Goal: Task Accomplishment & Management: Manage account settings

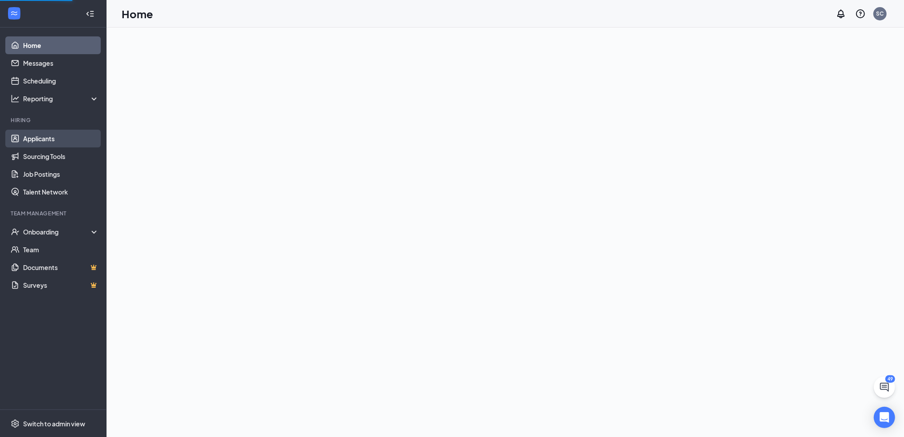
click at [41, 132] on link "Applicants" at bounding box center [61, 139] width 76 height 18
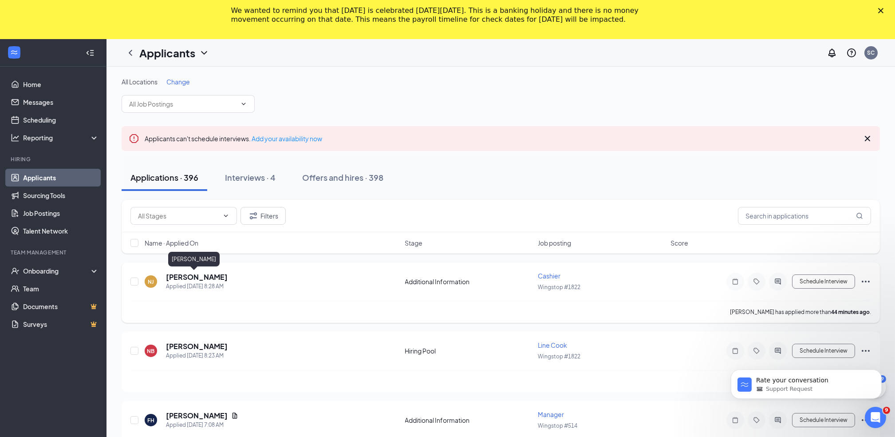
click at [190, 276] on h5 "[PERSON_NAME]" at bounding box center [197, 277] width 62 height 10
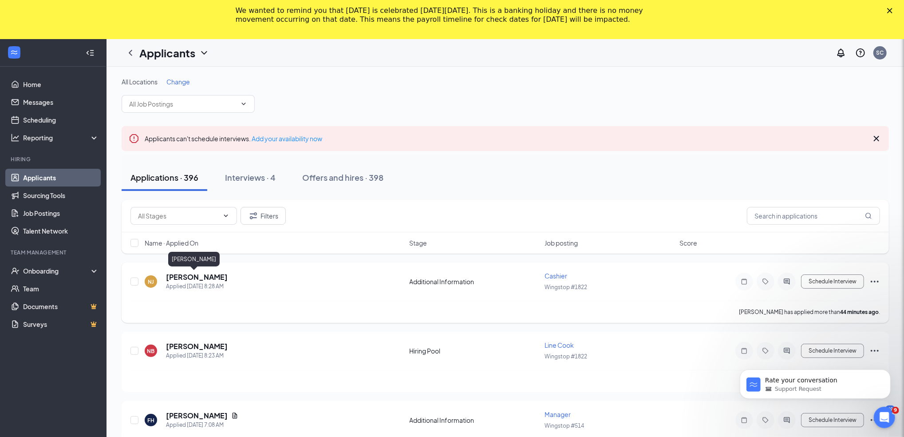
click at [189, 277] on div at bounding box center [452, 218] width 904 height 437
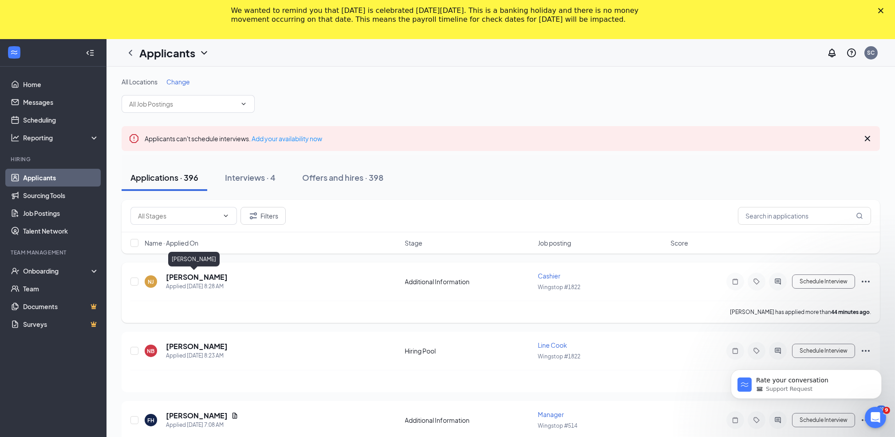
click at [194, 277] on h5 "[PERSON_NAME]" at bounding box center [197, 277] width 62 height 10
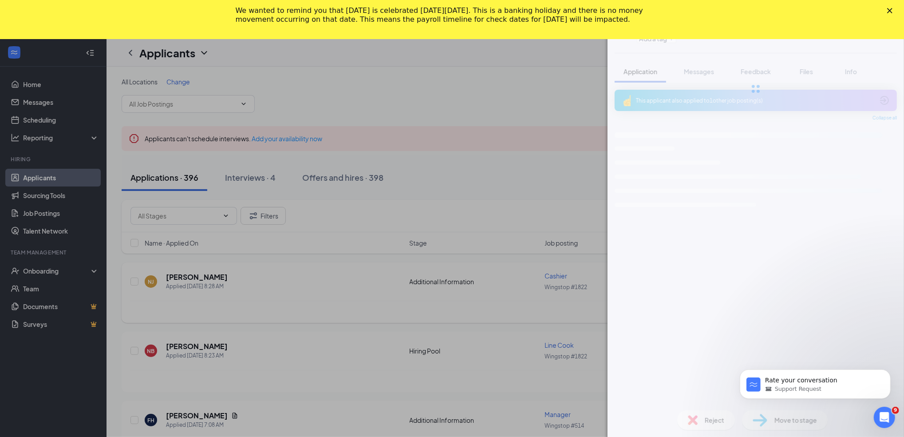
click at [194, 277] on div "NJ nathaniel jr Cashier at Wingstop #1822 Add a tag Application Messages Feedba…" at bounding box center [452, 218] width 904 height 437
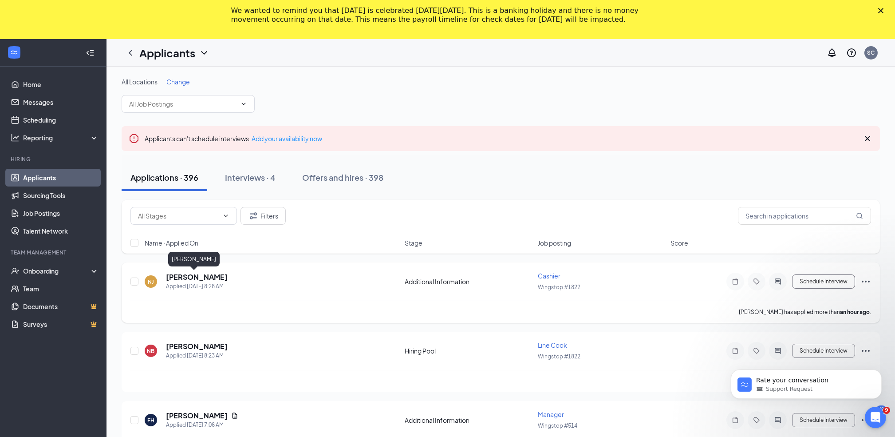
click at [194, 277] on h5 "[PERSON_NAME]" at bounding box center [197, 277] width 62 height 10
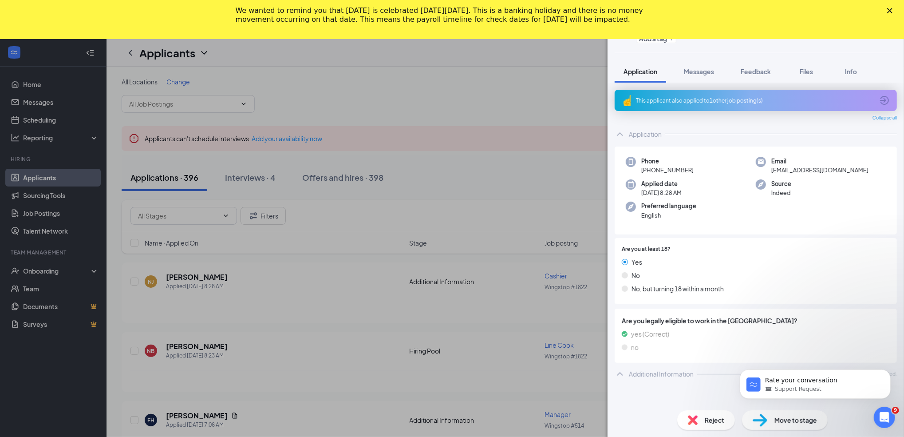
click at [890, 9] on icon "Close" at bounding box center [889, 10] width 5 height 5
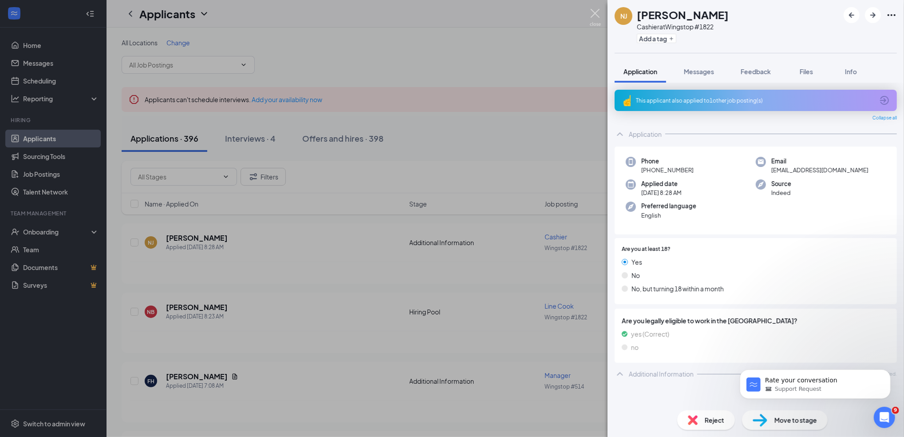
click at [595, 13] on img at bounding box center [595, 17] width 11 height 17
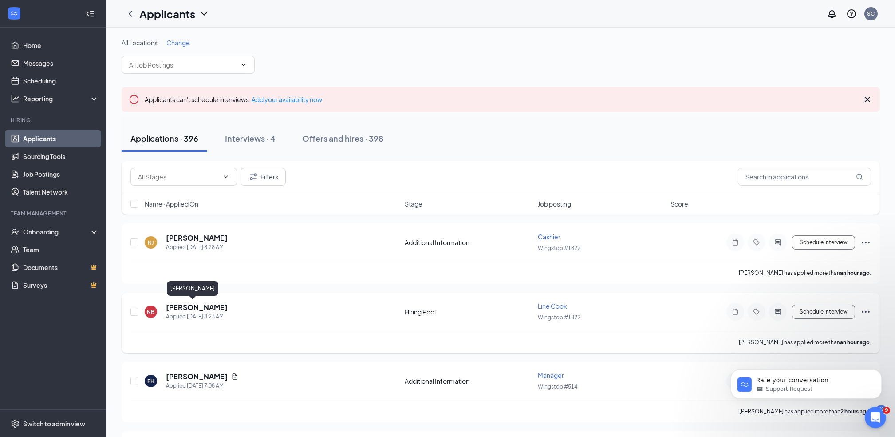
click at [182, 305] on h5 "[PERSON_NAME]" at bounding box center [197, 307] width 62 height 10
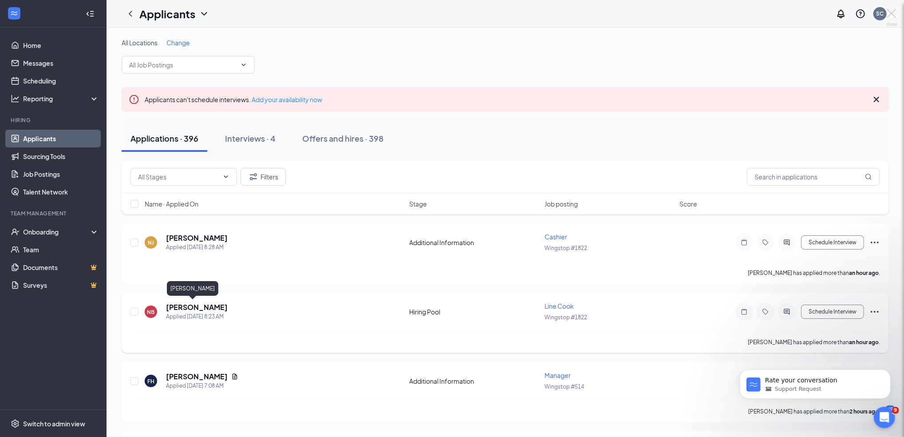
click at [182, 305] on div at bounding box center [452, 218] width 904 height 437
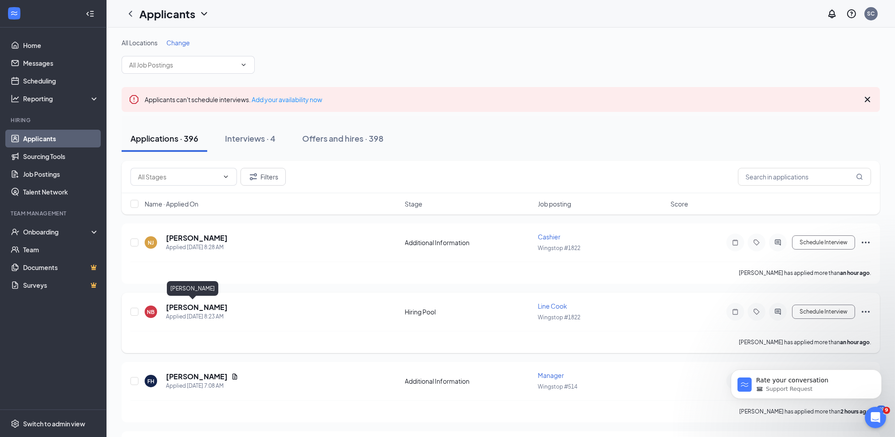
click at [182, 305] on h5 "[PERSON_NAME]" at bounding box center [197, 307] width 62 height 10
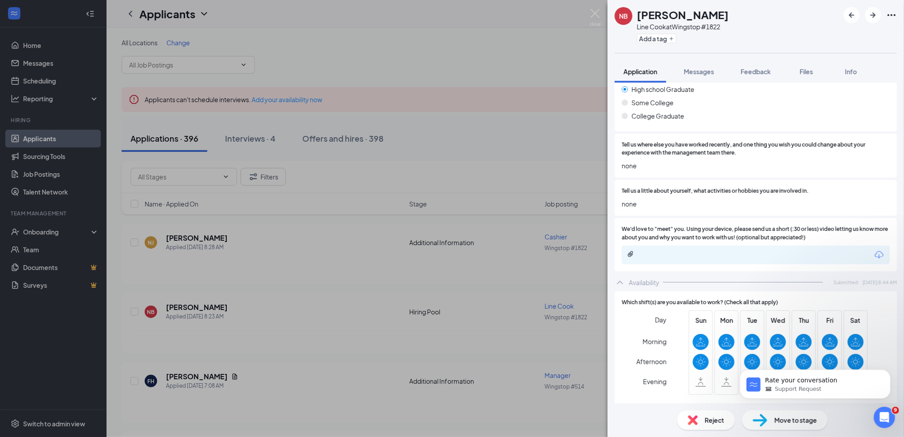
scroll to position [473, 0]
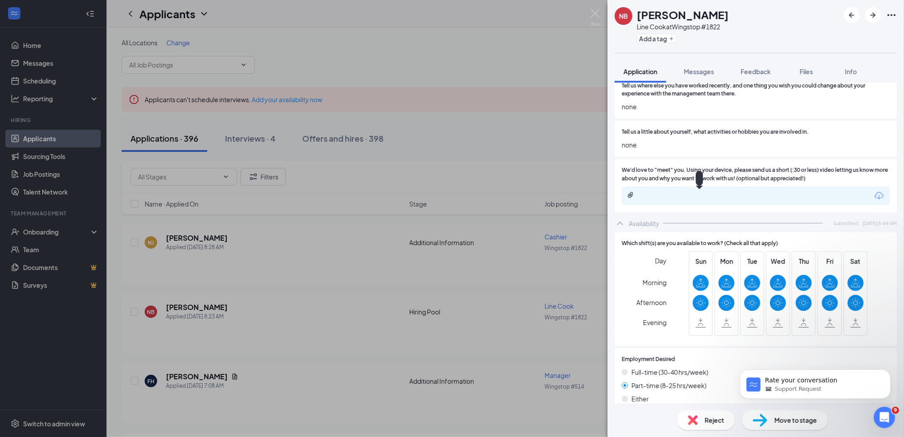
click at [715, 197] on div at bounding box center [699, 194] width 144 height 7
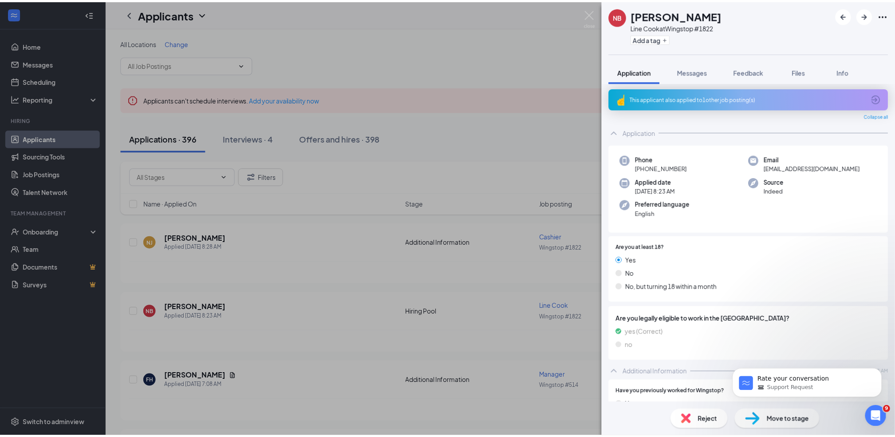
scroll to position [0, 0]
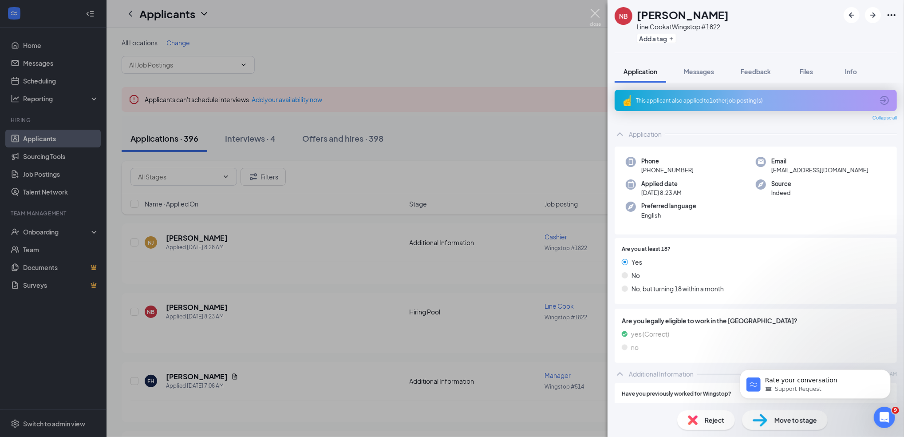
click at [599, 12] on img at bounding box center [595, 17] width 11 height 17
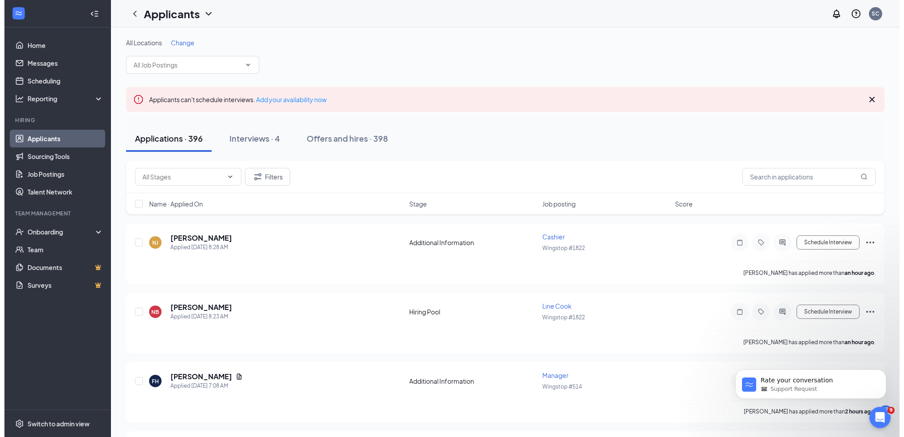
scroll to position [59, 0]
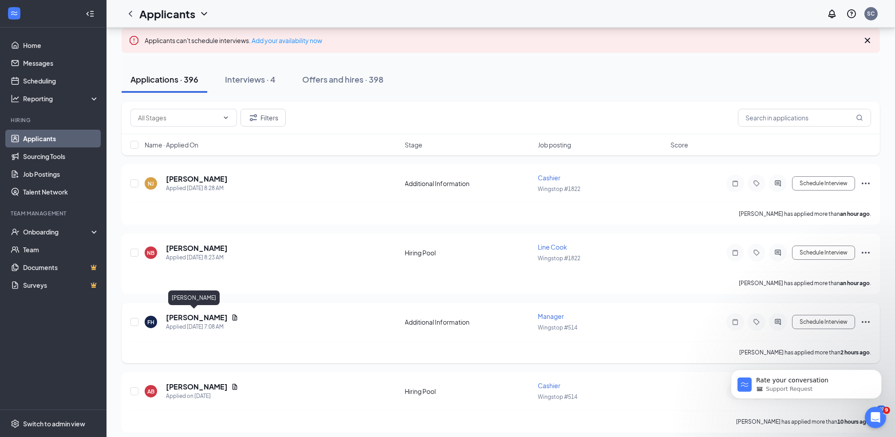
click at [194, 313] on h5 "[PERSON_NAME]" at bounding box center [197, 318] width 62 height 10
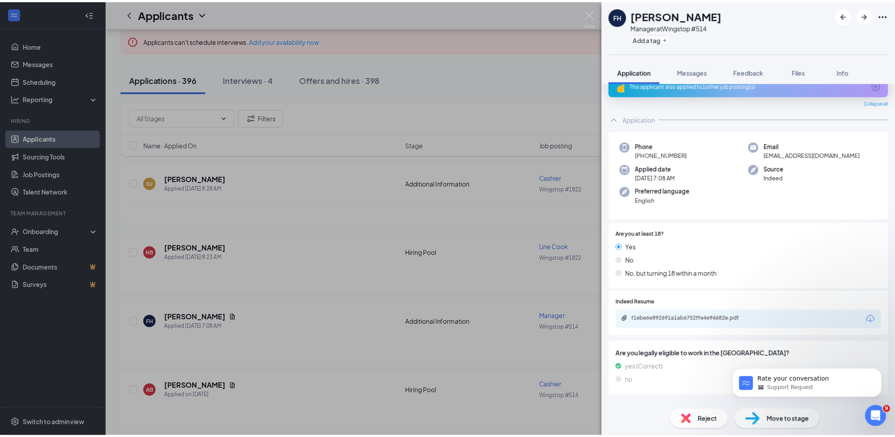
scroll to position [27, 0]
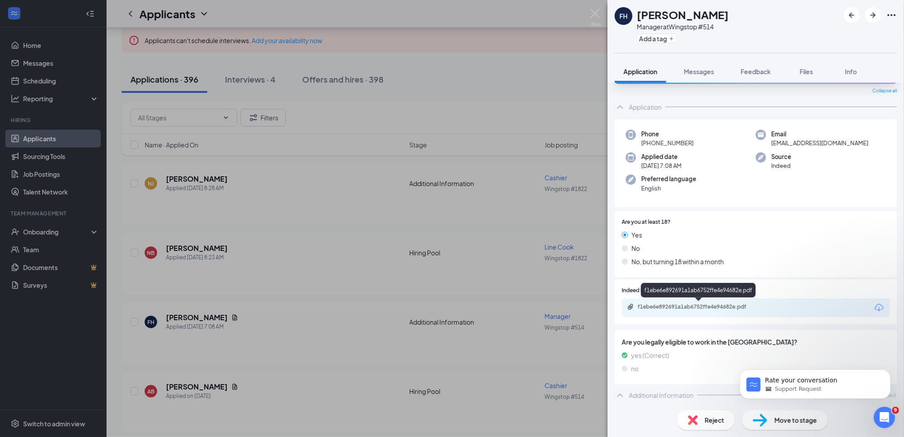
click at [700, 308] on div "f1ebe6e892691a1ab6752ffe4e94682e.pdf" at bounding box center [700, 306] width 124 height 7
click at [594, 8] on div "FH Floyd Hinds Manager at Wingstop #514 Add a tag Application Messages Feedback…" at bounding box center [452, 218] width 904 height 437
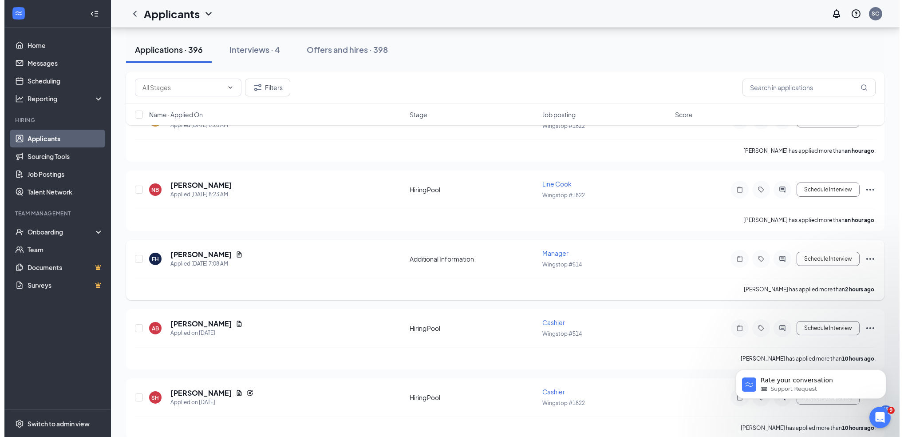
scroll to position [178, 0]
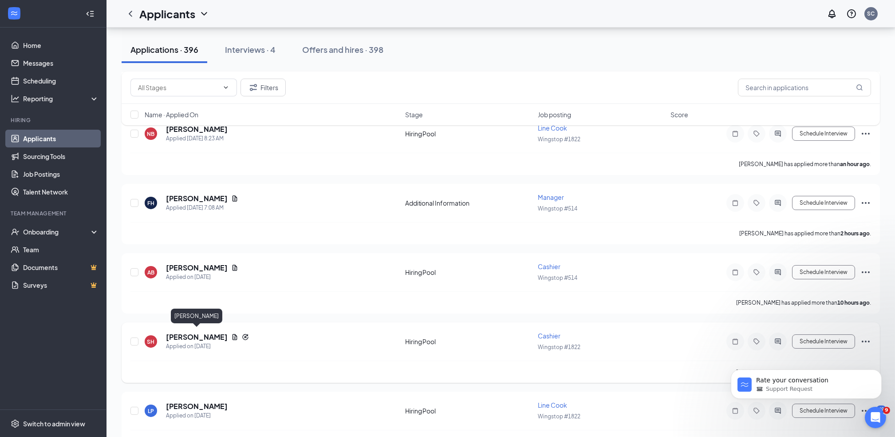
click at [207, 333] on h5 "[PERSON_NAME]" at bounding box center [197, 337] width 62 height 10
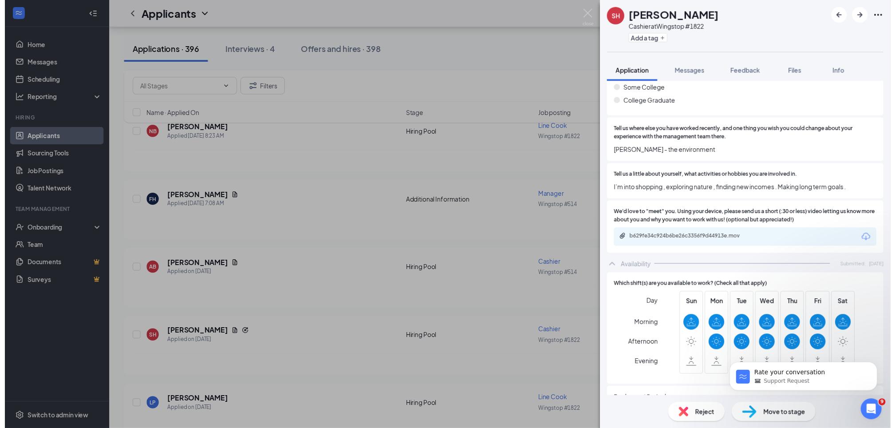
scroll to position [533, 0]
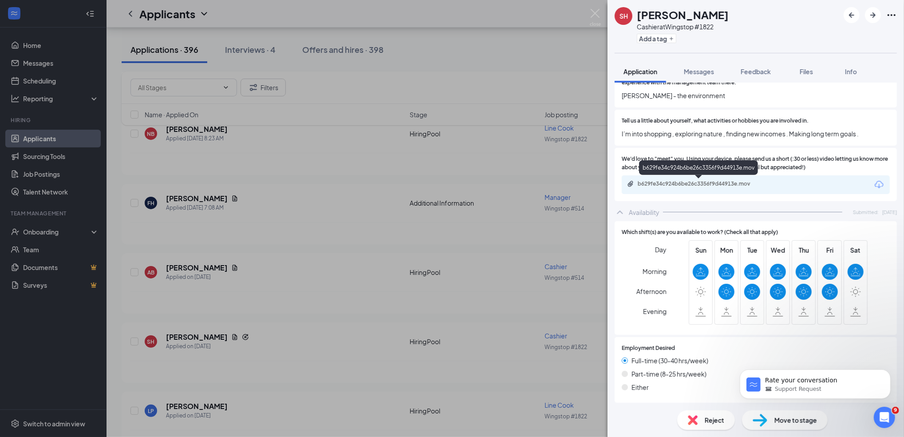
click at [706, 178] on div "b629fe34c924b6be26c3356f9d44913e.mov" at bounding box center [698, 169] width 119 height 18
click at [704, 186] on div "b629fe34c924b6be26c3356f9d44913e.mov" at bounding box center [700, 183] width 124 height 7
click at [595, 15] on img at bounding box center [595, 17] width 11 height 17
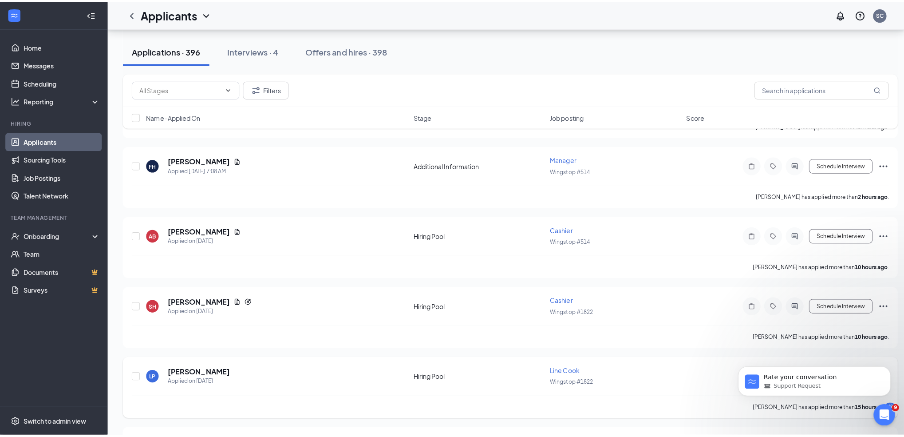
scroll to position [237, 0]
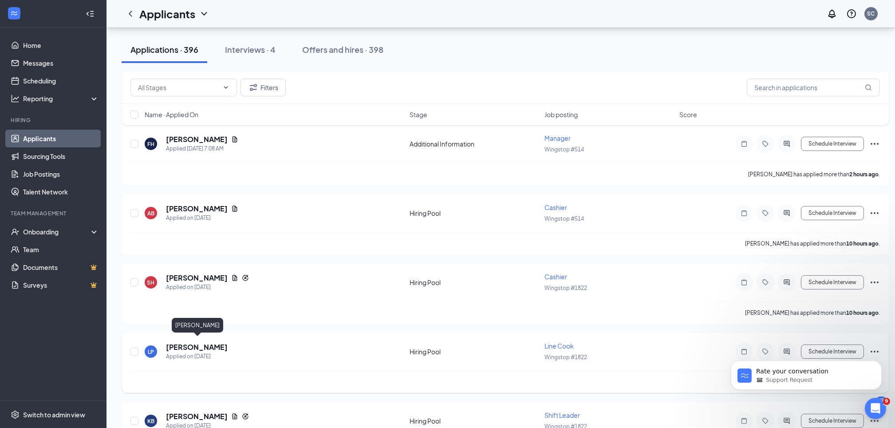
click at [199, 342] on h5 "[PERSON_NAME]" at bounding box center [197, 347] width 62 height 10
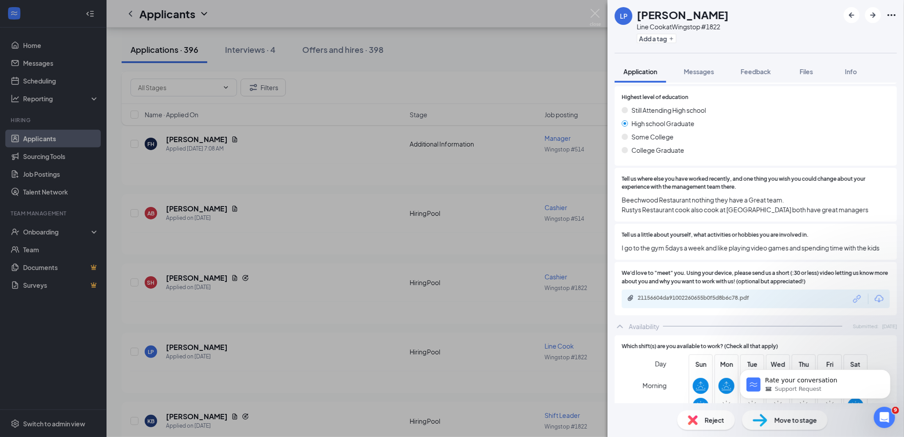
scroll to position [533, 0]
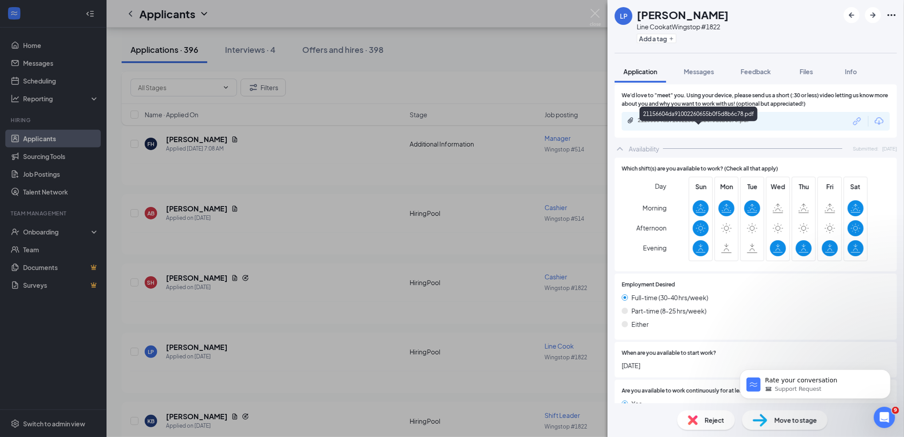
click at [705, 124] on div "21156604da91002260655b0f5d8b6c78.pdf" at bounding box center [700, 120] width 124 height 7
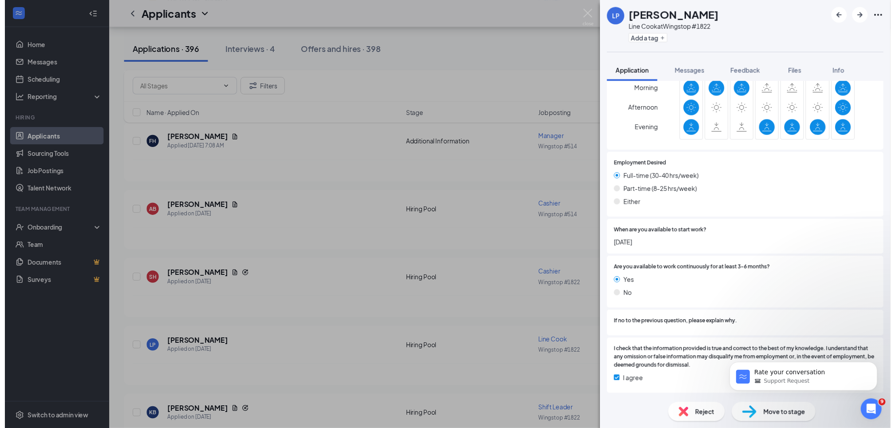
scroll to position [660, 0]
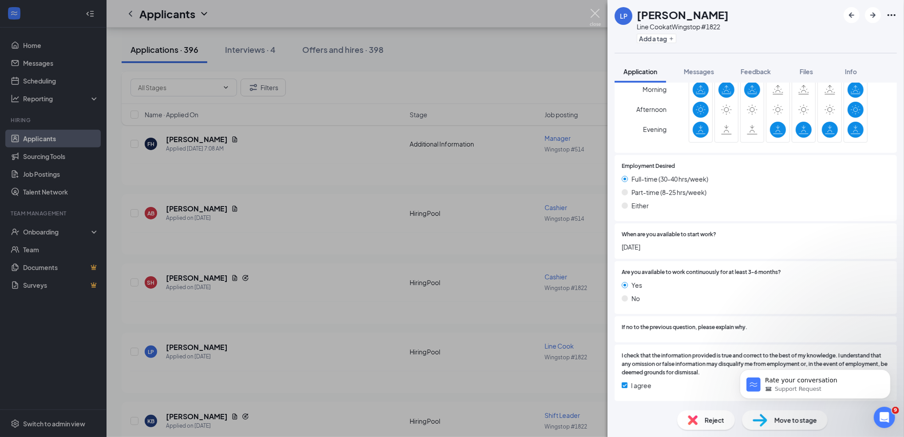
click at [596, 17] on img at bounding box center [595, 17] width 11 height 17
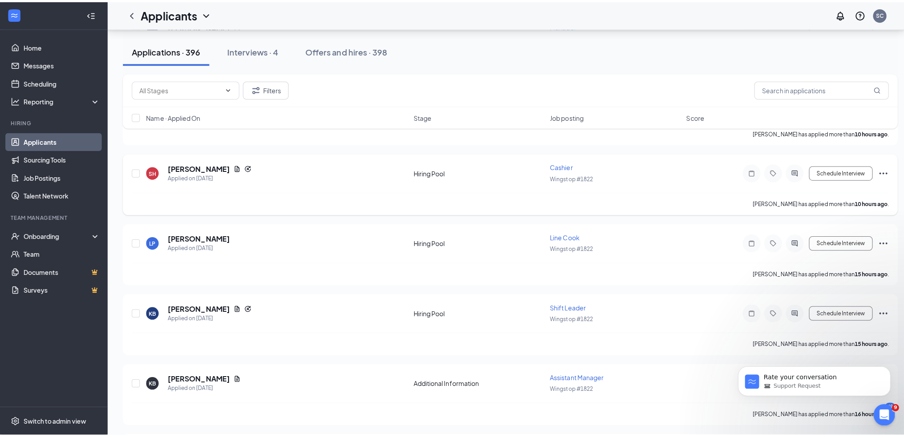
scroll to position [355, 0]
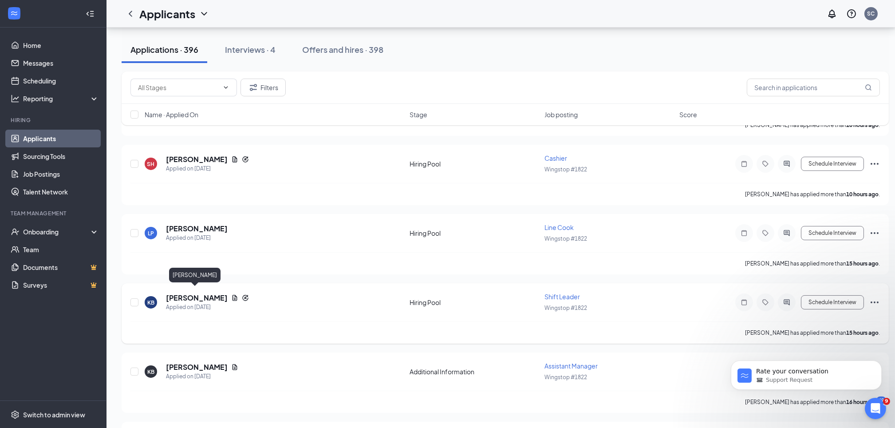
click at [190, 293] on h5 "[PERSON_NAME]" at bounding box center [197, 298] width 62 height 10
click at [181, 293] on h5 "[PERSON_NAME]" at bounding box center [197, 298] width 62 height 10
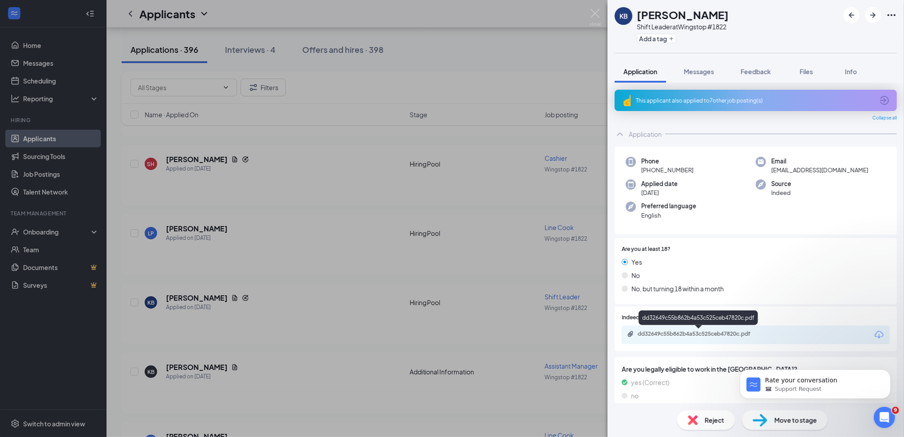
click at [693, 334] on div "dd32649c55b862b4a53c525ceb47820c.pdf" at bounding box center [700, 333] width 124 height 7
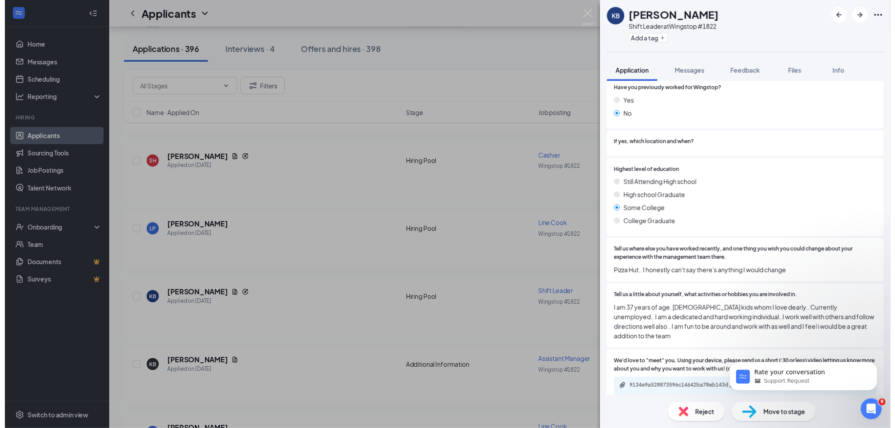
scroll to position [414, 0]
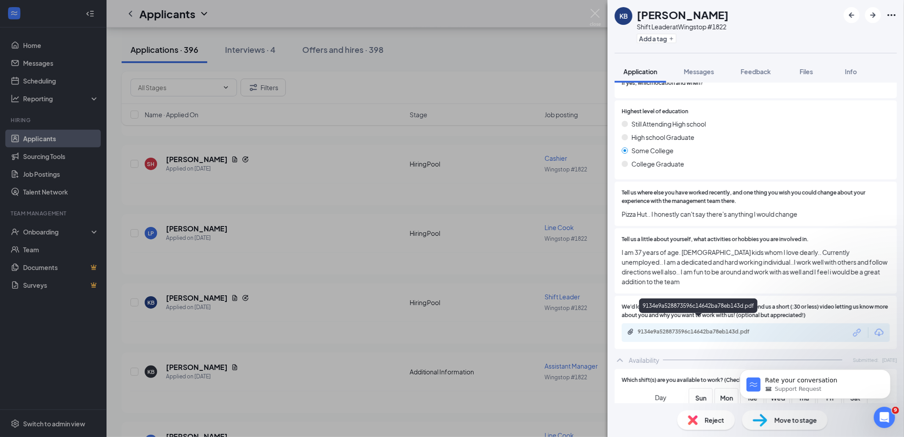
click at [696, 328] on div "9134e9a528873596c14642ba78eb143d.pdf" at bounding box center [700, 331] width 124 height 7
click at [598, 16] on img at bounding box center [595, 17] width 11 height 17
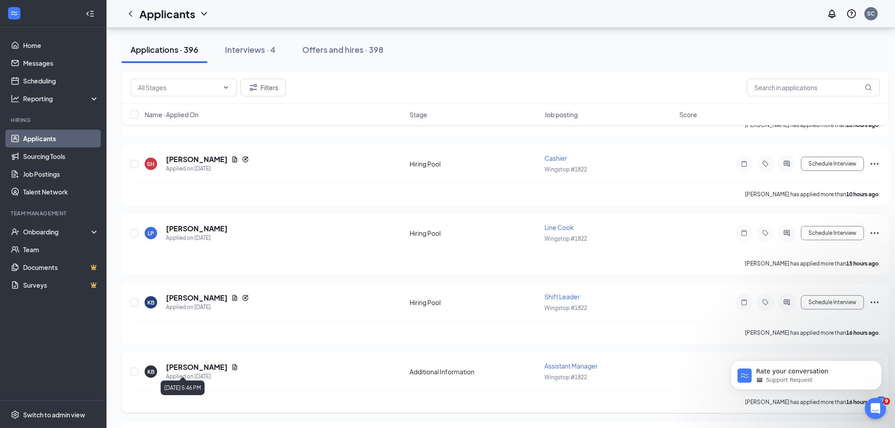
click at [200, 372] on div "Applied on [DATE]" at bounding box center [202, 376] width 72 height 9
drag, startPoint x: 200, startPoint y: 368, endPoint x: 186, endPoint y: 360, distance: 16.1
click at [186, 362] on h5 "[PERSON_NAME]" at bounding box center [197, 367] width 62 height 10
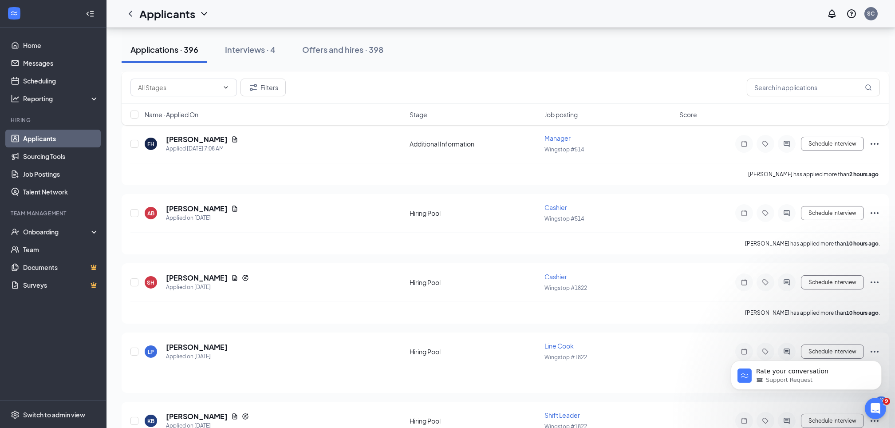
scroll to position [355, 0]
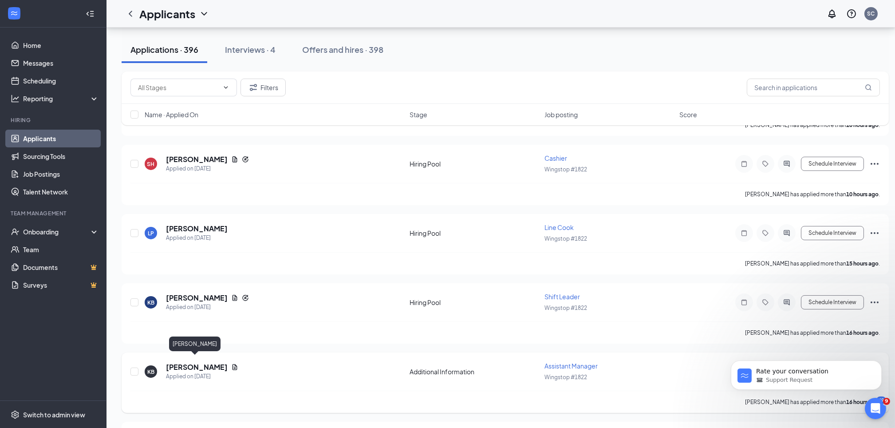
click at [197, 362] on h5 "[PERSON_NAME]" at bounding box center [197, 367] width 62 height 10
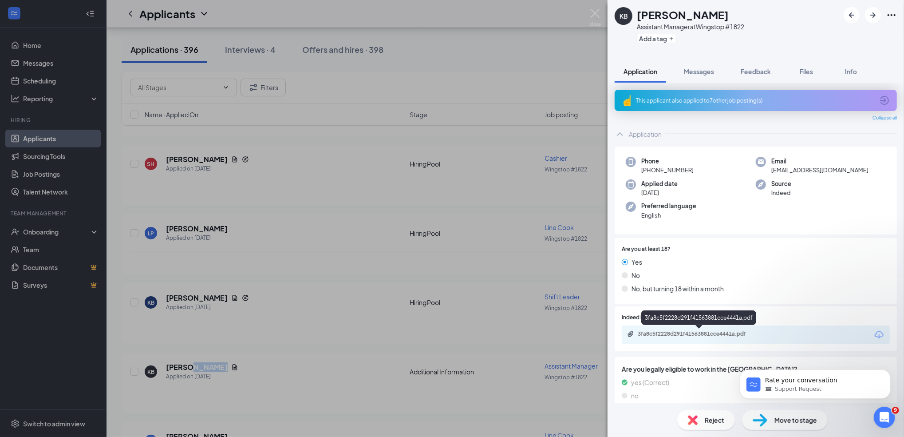
click at [663, 334] on div "3fa8c5f2228d291f41563881cce4441a.pdf" at bounding box center [700, 333] width 124 height 7
click at [593, 18] on img at bounding box center [595, 17] width 11 height 17
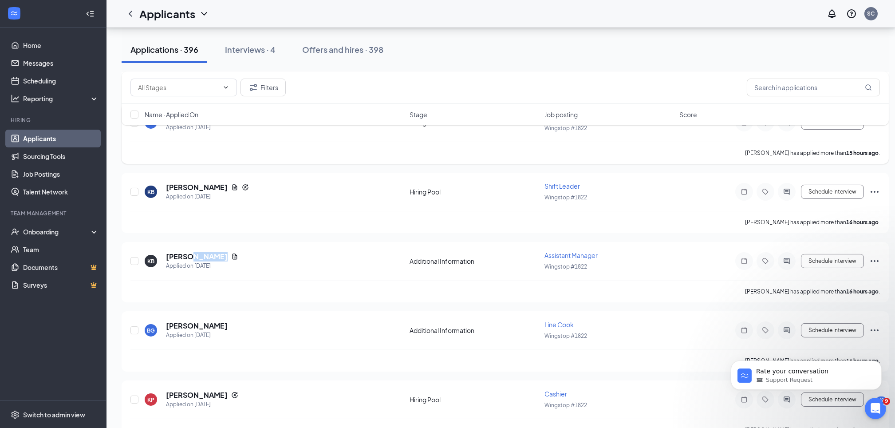
scroll to position [473, 0]
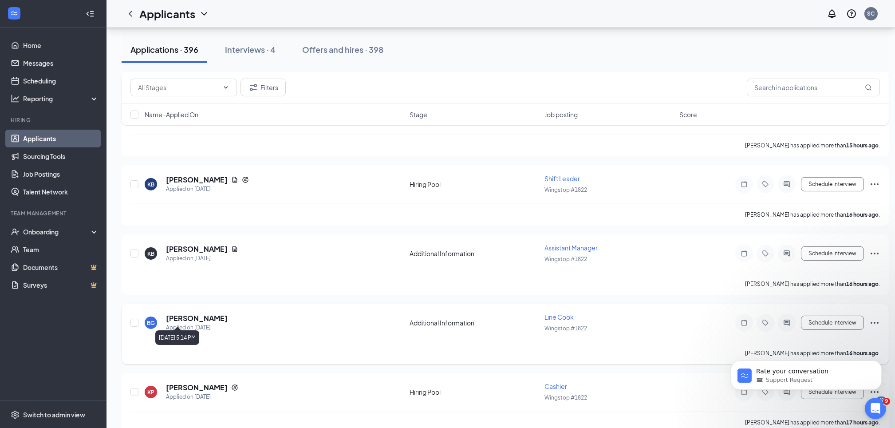
click at [178, 323] on div "Applied on [DATE]" at bounding box center [197, 327] width 62 height 9
click at [179, 313] on h5 "[PERSON_NAME]" at bounding box center [197, 318] width 62 height 10
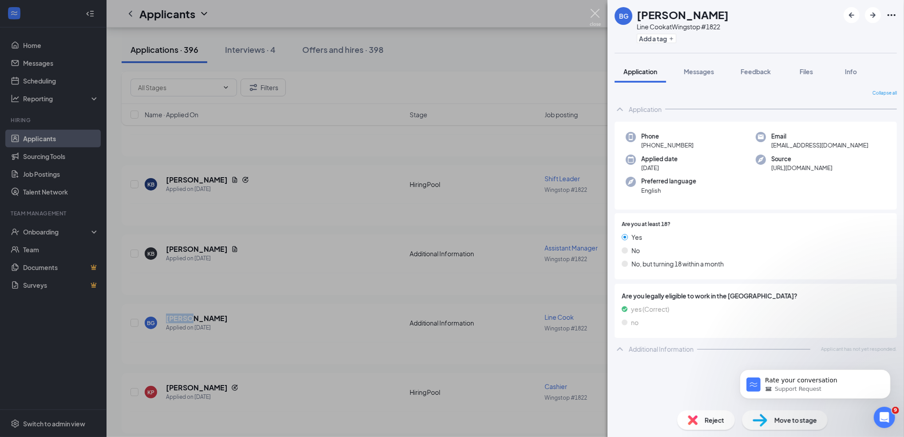
click at [596, 14] on img at bounding box center [595, 17] width 11 height 17
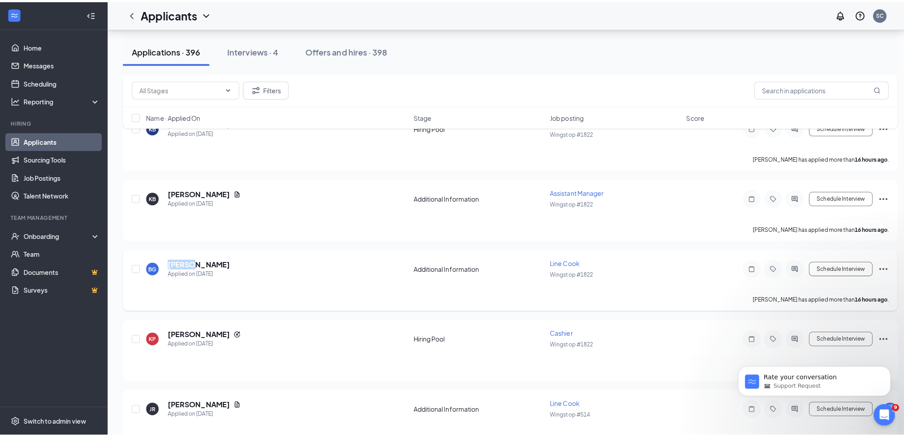
scroll to position [533, 0]
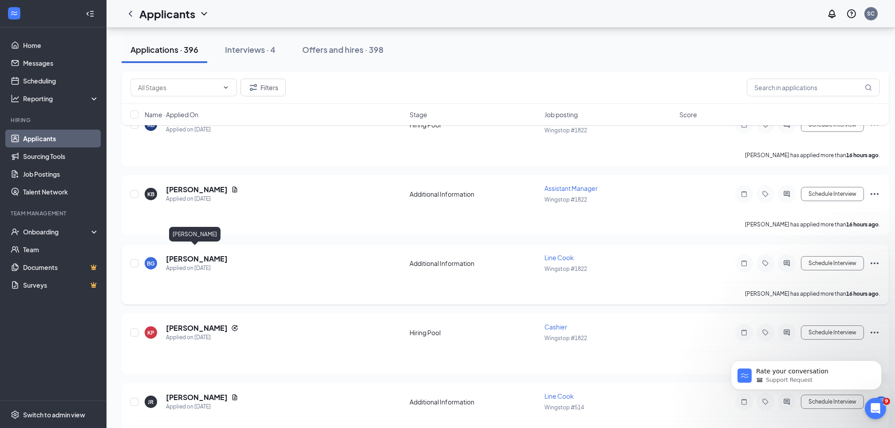
click at [197, 254] on h5 "[PERSON_NAME]" at bounding box center [197, 259] width 62 height 10
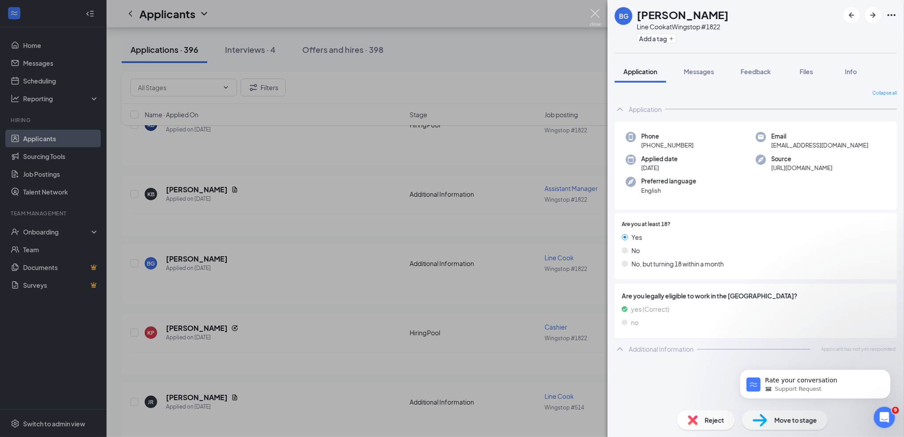
click at [600, 16] on img at bounding box center [595, 17] width 11 height 17
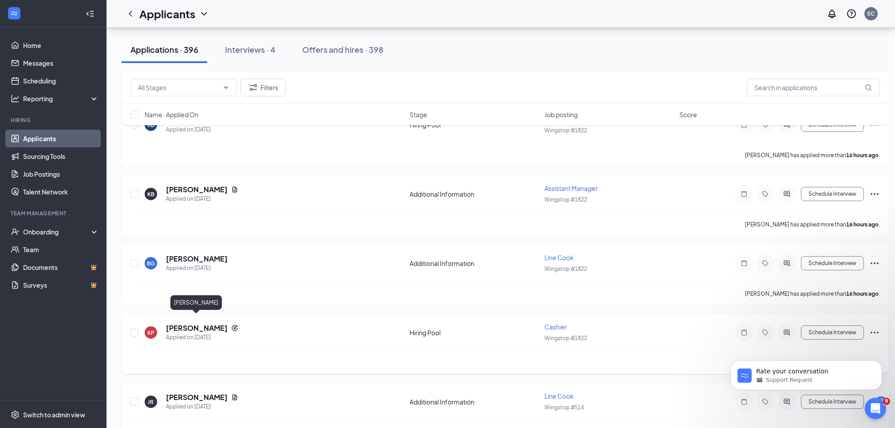
click at [190, 323] on h5 "[PERSON_NAME]" at bounding box center [197, 328] width 62 height 10
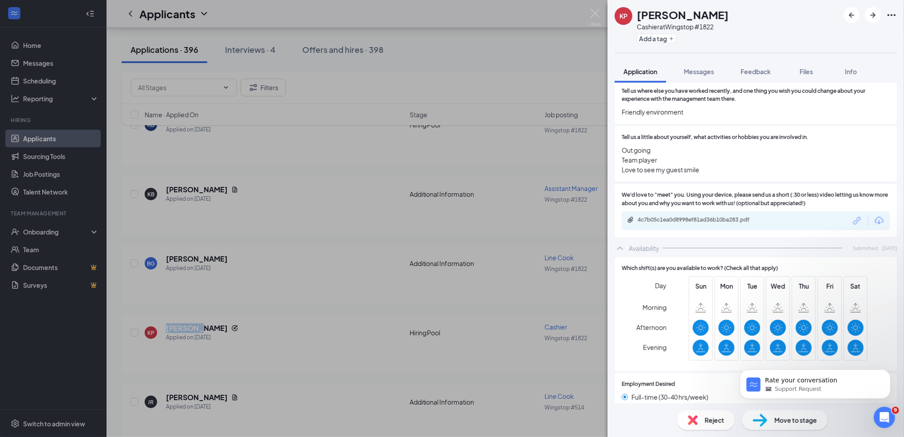
scroll to position [473, 0]
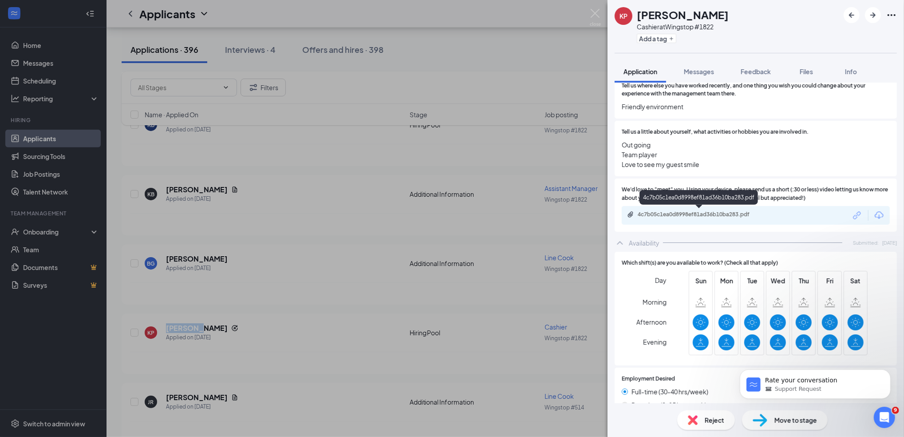
click at [725, 218] on div "4c7b05c1ea0d8998ef81ad36b10ba283.pdf" at bounding box center [699, 215] width 144 height 8
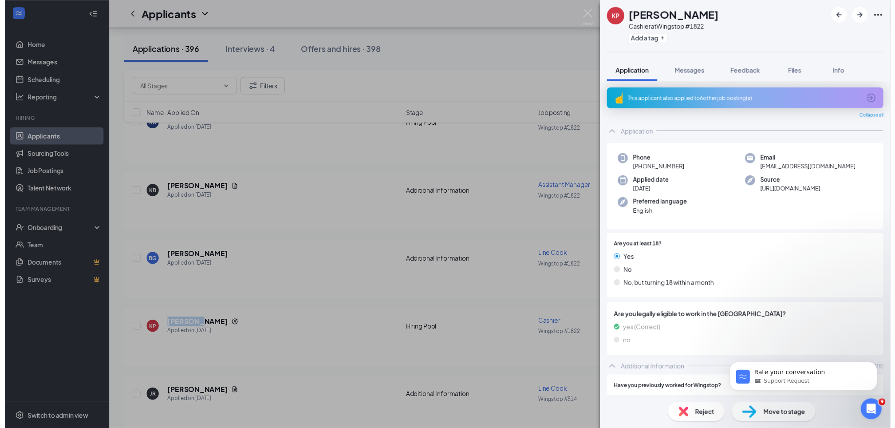
scroll to position [0, 0]
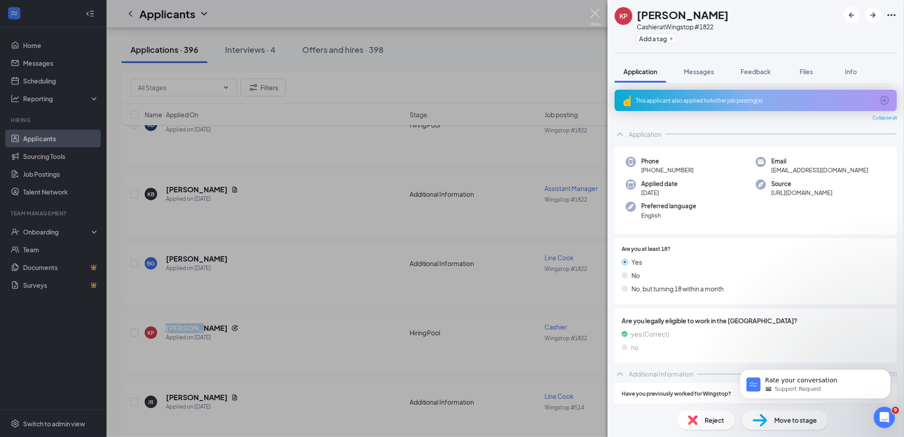
click at [594, 15] on img at bounding box center [595, 17] width 11 height 17
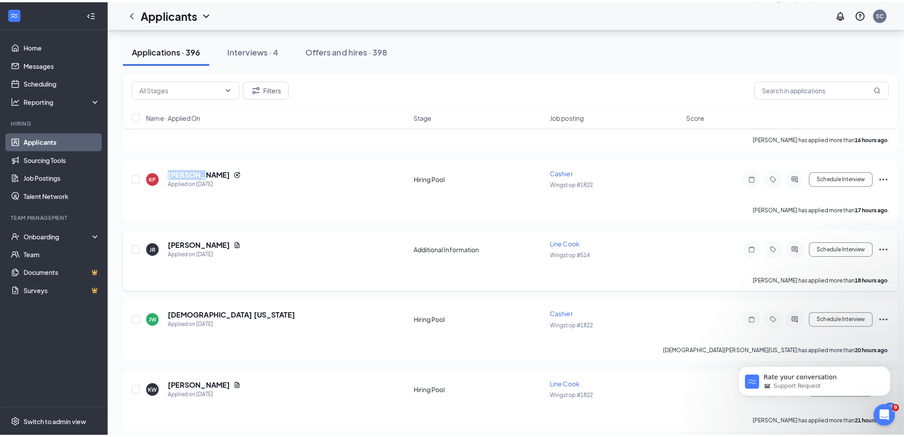
scroll to position [710, 0]
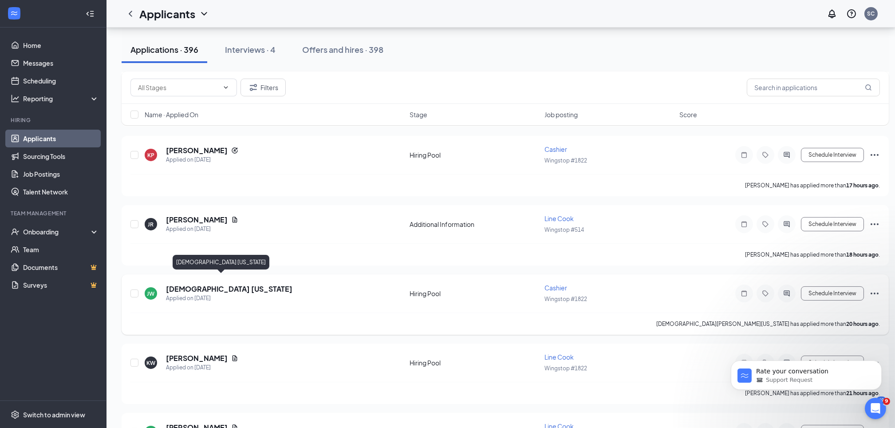
click at [208, 284] on h5 "[DEMOGRAPHIC_DATA] [US_STATE]" at bounding box center [229, 289] width 127 height 10
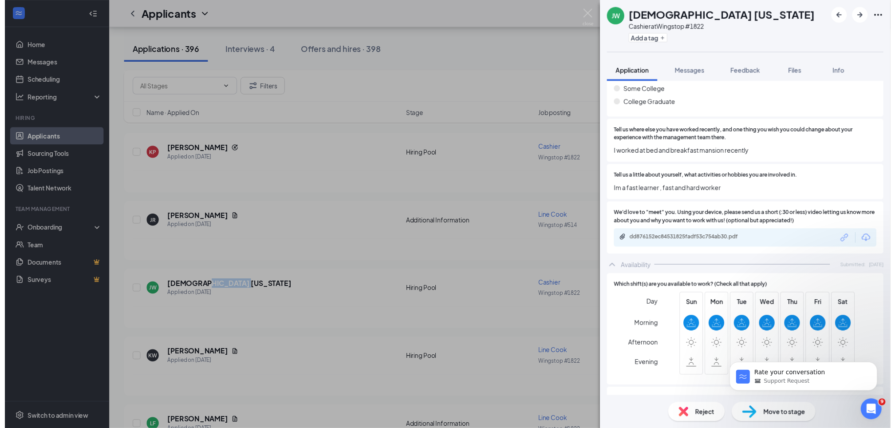
scroll to position [414, 0]
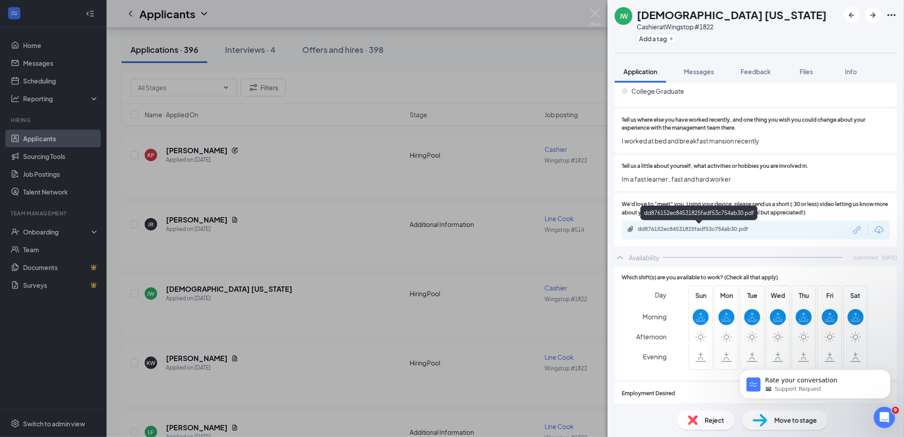
click at [414, 68] on div "[PERSON_NAME][DEMOGRAPHIC_DATA] [US_STATE] Cashier at Wingstop #1822 Add a tag …" at bounding box center [452, 218] width 904 height 437
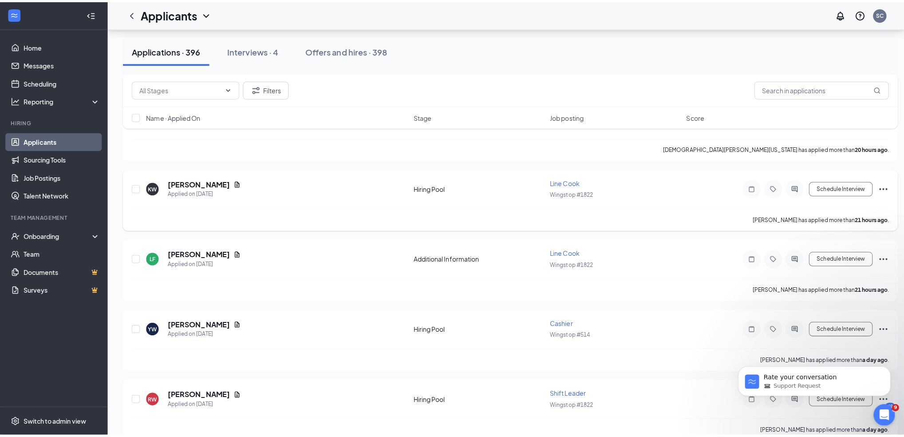
scroll to position [828, 0]
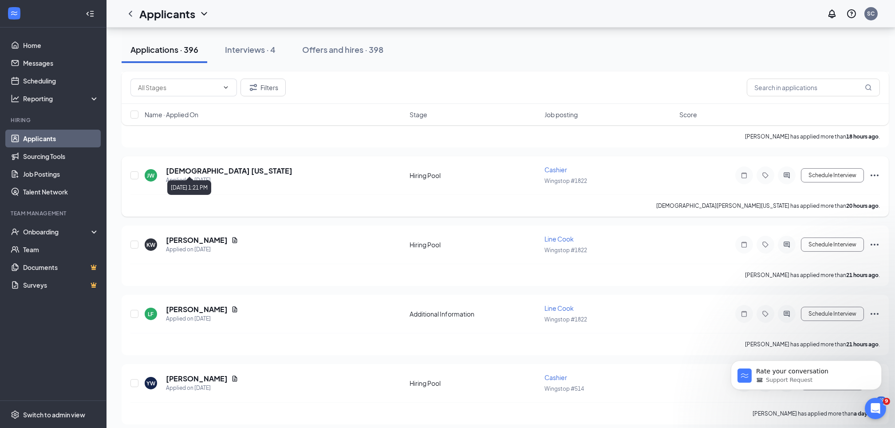
click at [186, 176] on div "Applied on [DATE]" at bounding box center [229, 180] width 127 height 9
click at [182, 166] on h5 "[DEMOGRAPHIC_DATA] [US_STATE]" at bounding box center [229, 171] width 127 height 10
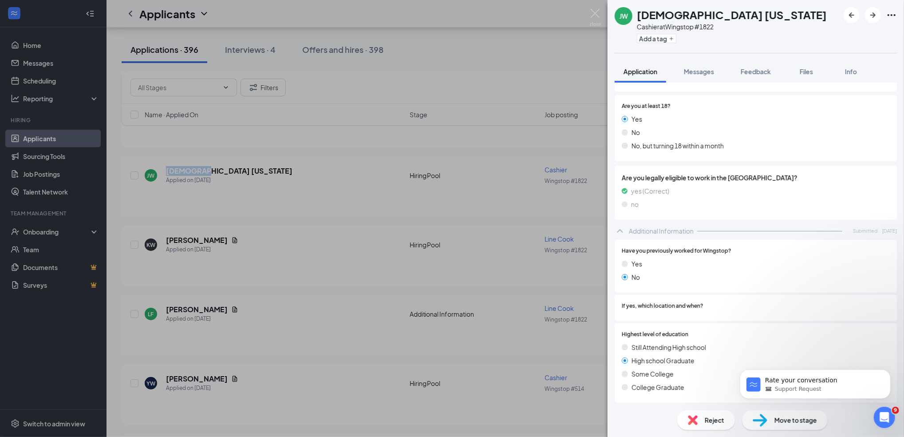
scroll to position [296, 0]
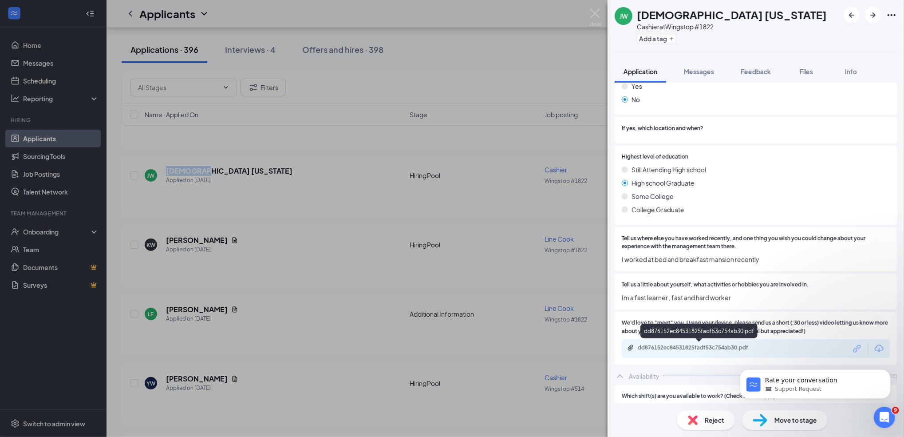
click at [695, 348] on div "dd876152ec84531825fadf53c754ab30.pdf" at bounding box center [700, 347] width 124 height 7
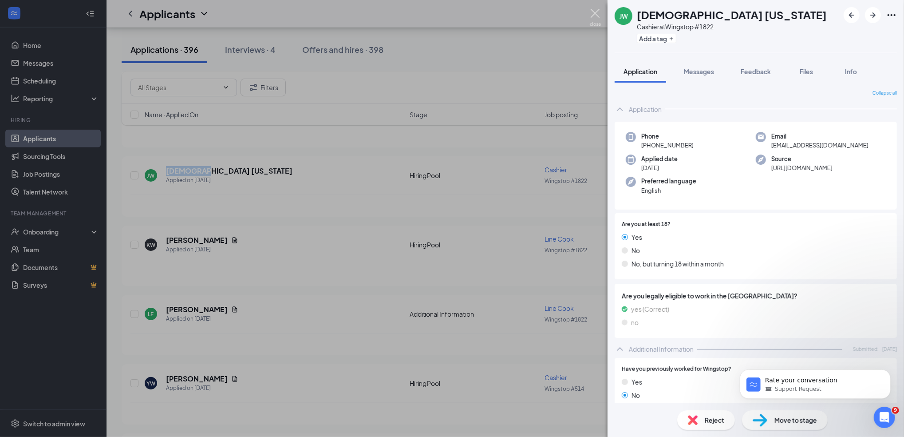
click at [591, 9] on img at bounding box center [595, 17] width 11 height 17
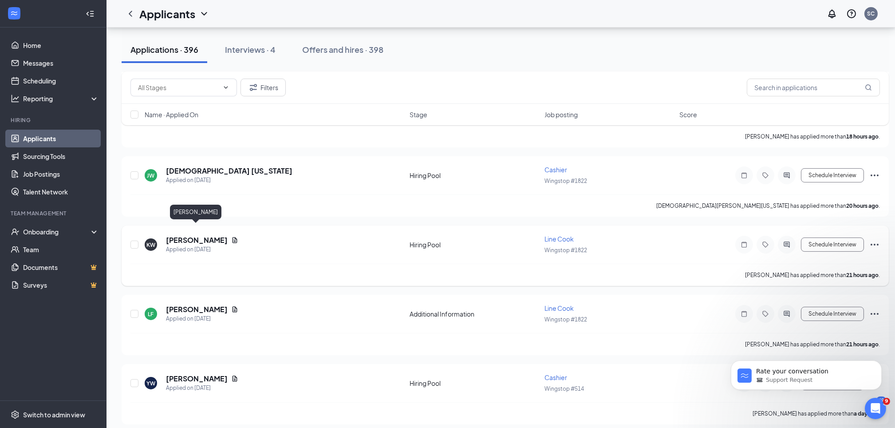
click at [193, 235] on h5 "[PERSON_NAME]" at bounding box center [197, 240] width 62 height 10
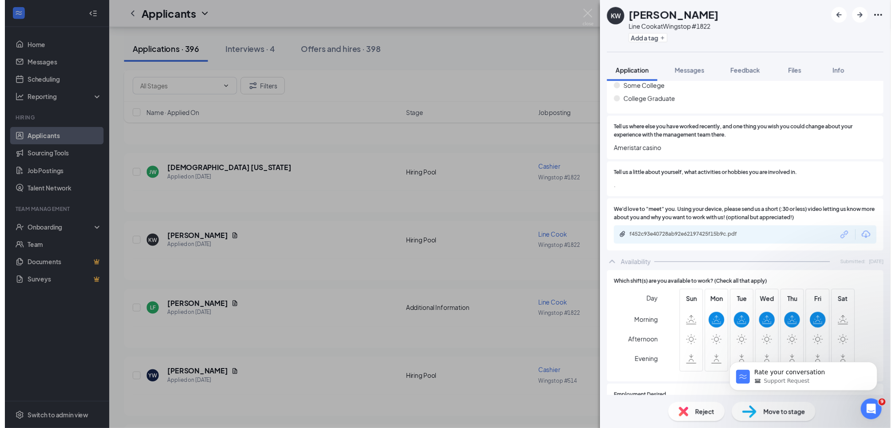
scroll to position [533, 0]
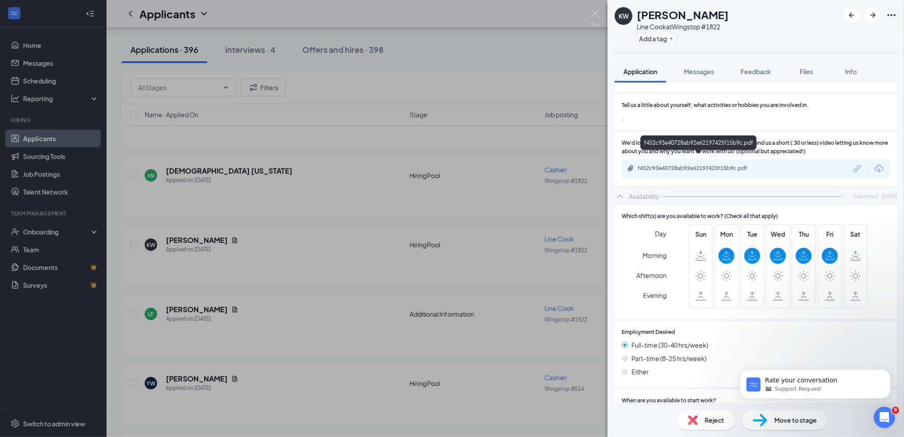
click at [715, 165] on div "f452c93e40728ab92e62197425f15b9c.pdf" at bounding box center [700, 168] width 124 height 7
click at [594, 10] on img at bounding box center [595, 17] width 11 height 17
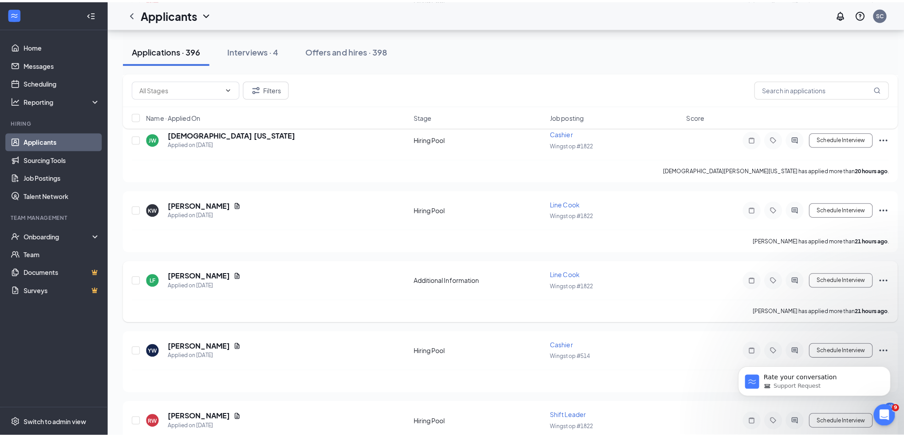
scroll to position [888, 0]
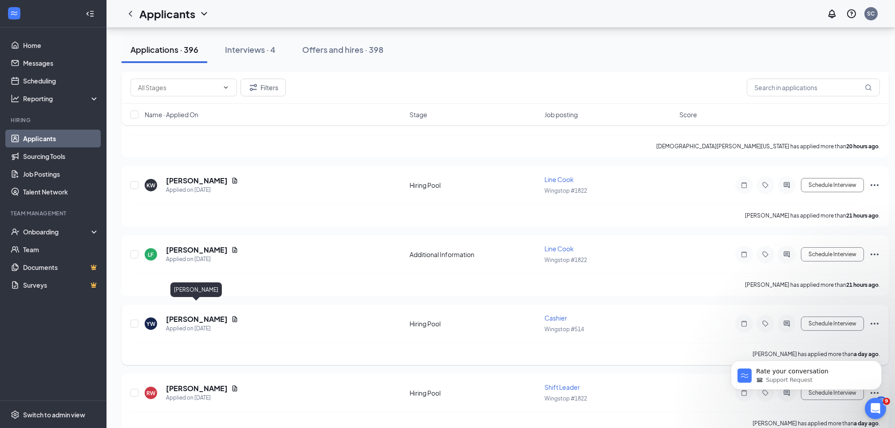
click at [183, 314] on h5 "[PERSON_NAME]" at bounding box center [197, 319] width 62 height 10
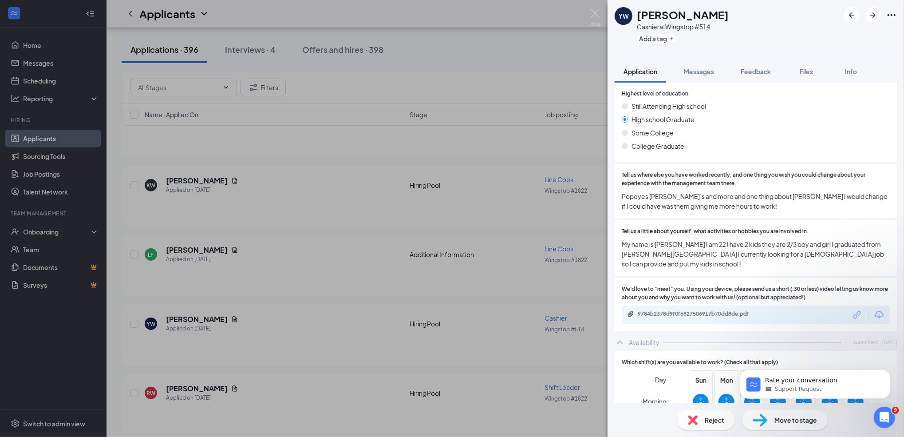
scroll to position [473, 0]
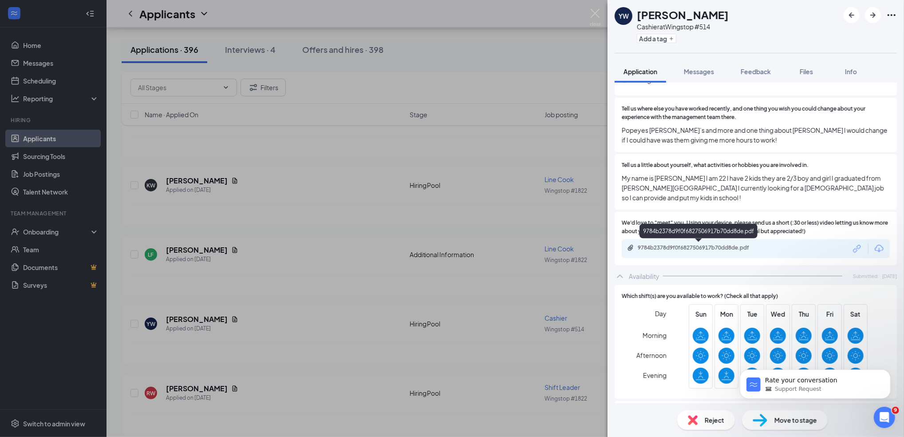
click at [684, 251] on div "9784b2378d9f0f6827506917b70dd8de.pdf" at bounding box center [699, 248] width 144 height 8
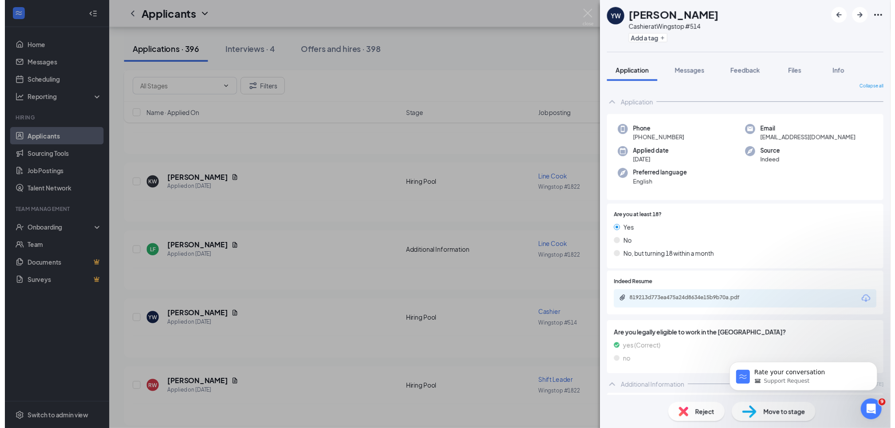
scroll to position [0, 0]
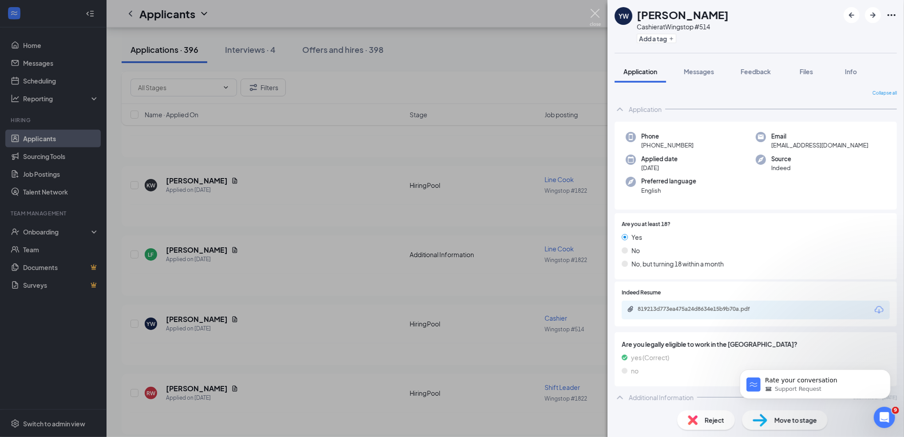
click at [596, 12] on img at bounding box center [595, 17] width 11 height 17
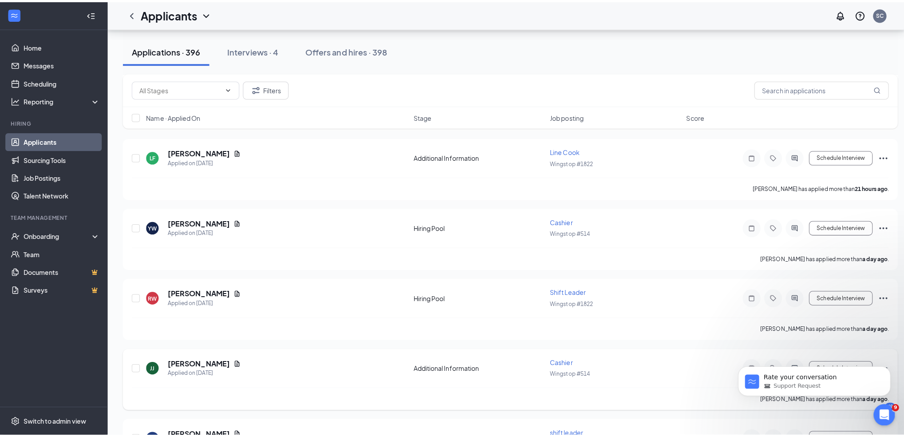
scroll to position [1006, 0]
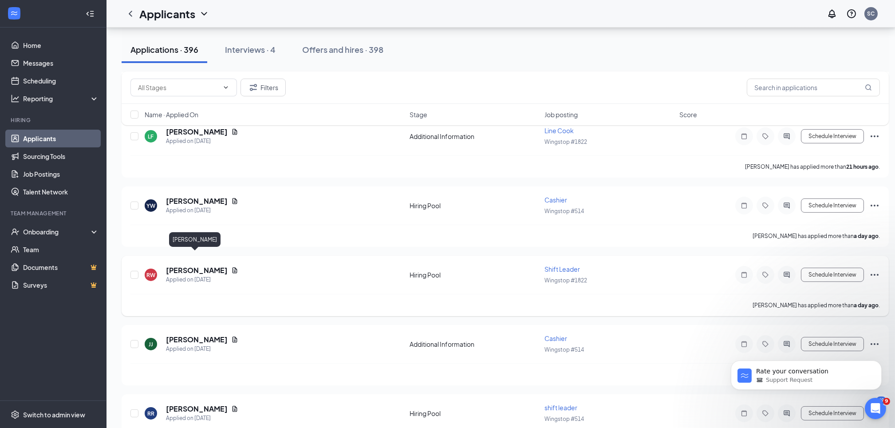
click at [175, 265] on h5 "[PERSON_NAME]" at bounding box center [197, 270] width 62 height 10
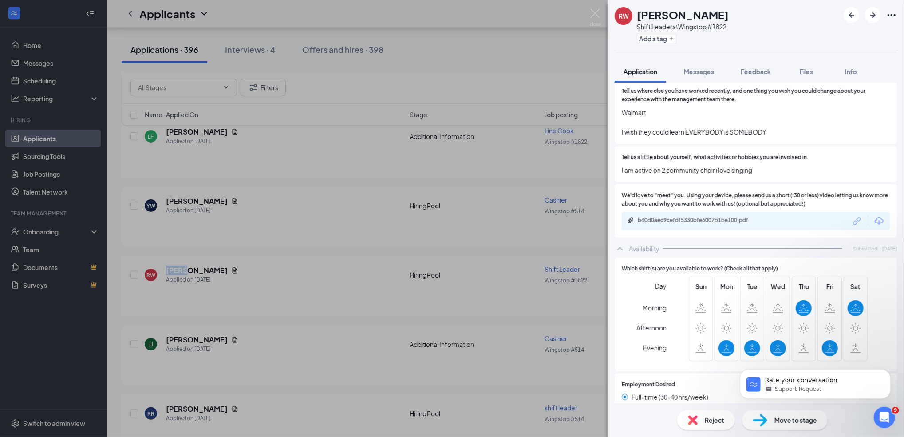
scroll to position [533, 0]
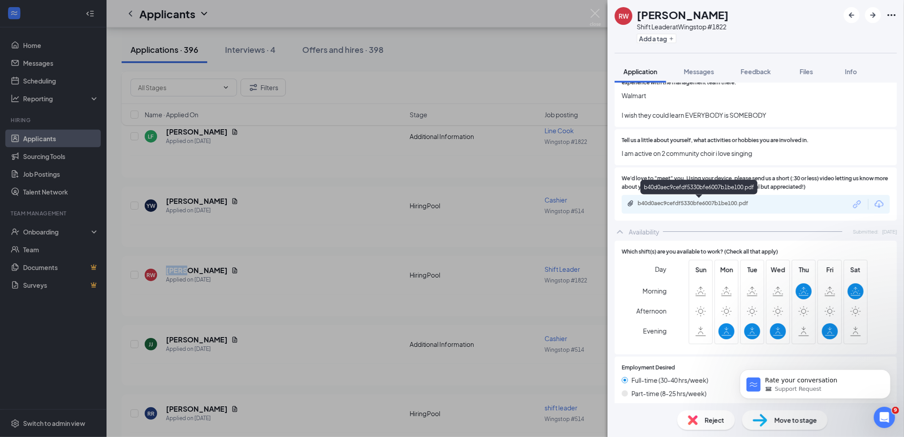
click at [709, 204] on div "b40d0aec9cefdf5330bfe6007b1be100.pdf" at bounding box center [700, 203] width 124 height 7
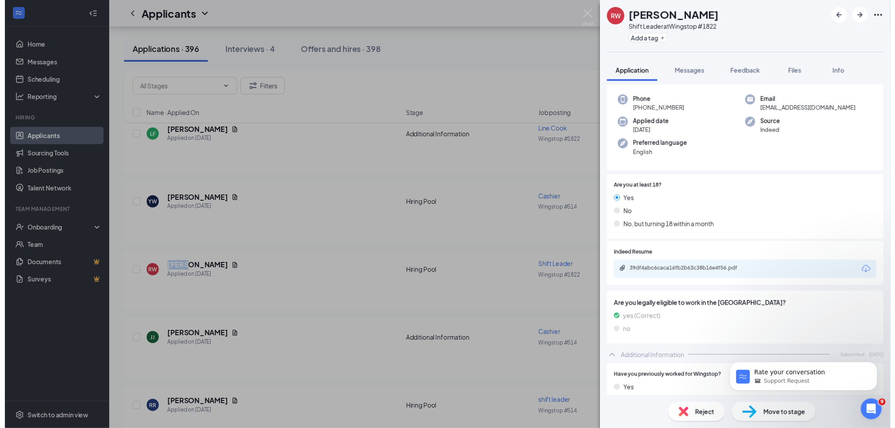
scroll to position [59, 0]
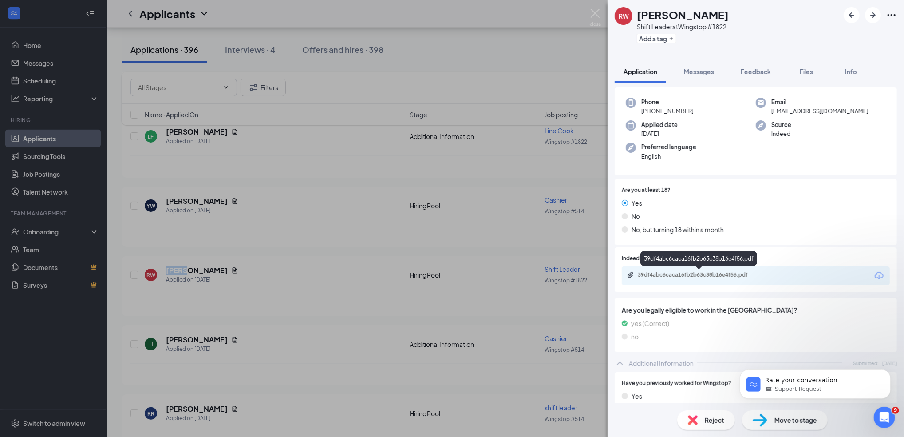
click at [691, 271] on div "39df4abc6caca16fb2b63c38b16e4f56.pdf" at bounding box center [700, 274] width 124 height 7
click at [594, 11] on img at bounding box center [595, 17] width 11 height 17
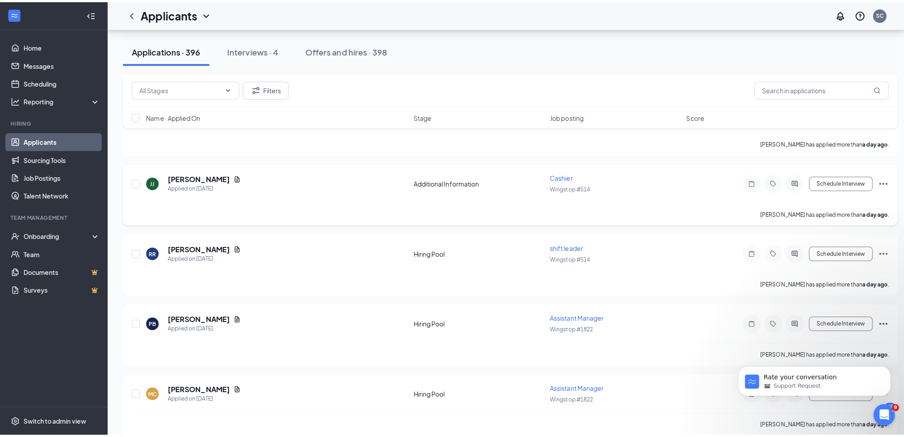
scroll to position [1183, 0]
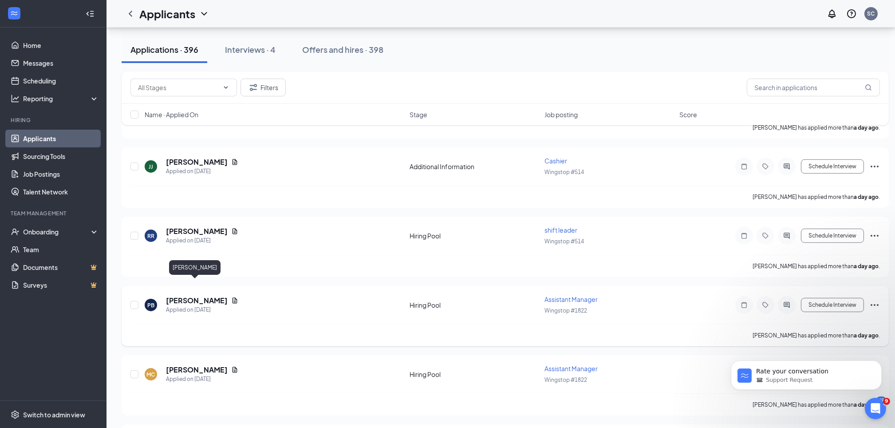
click at [188, 296] on h5 "[PERSON_NAME]" at bounding box center [197, 301] width 62 height 10
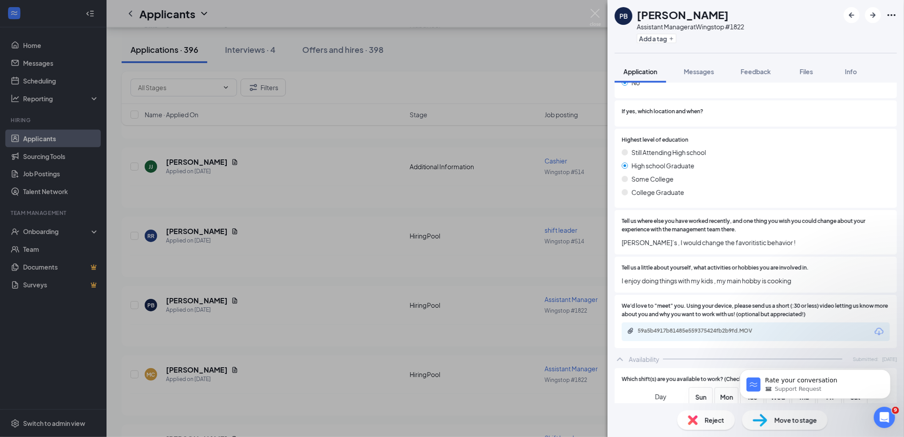
scroll to position [473, 0]
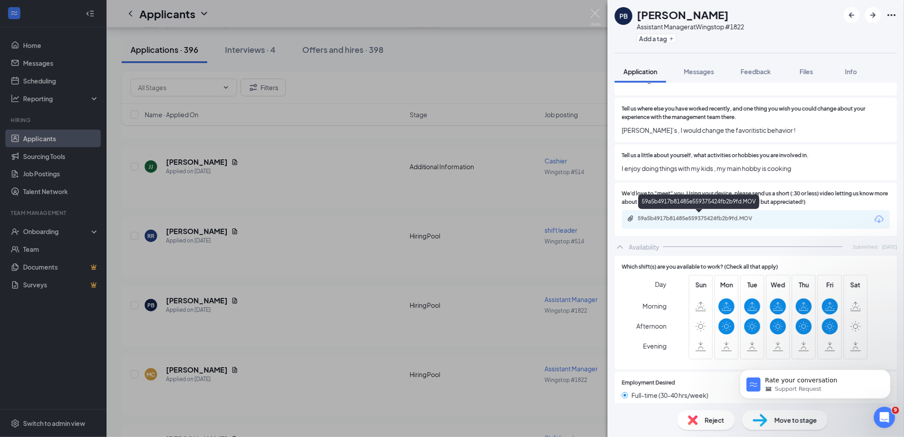
click at [702, 217] on div "59a5b4917b81485e559375424fb2b9fd.MOV" at bounding box center [700, 218] width 124 height 7
click at [589, 11] on div "PB Paula Branch Assistant Manager at Wingstop #1822 Add a tag Application Messa…" at bounding box center [452, 218] width 904 height 437
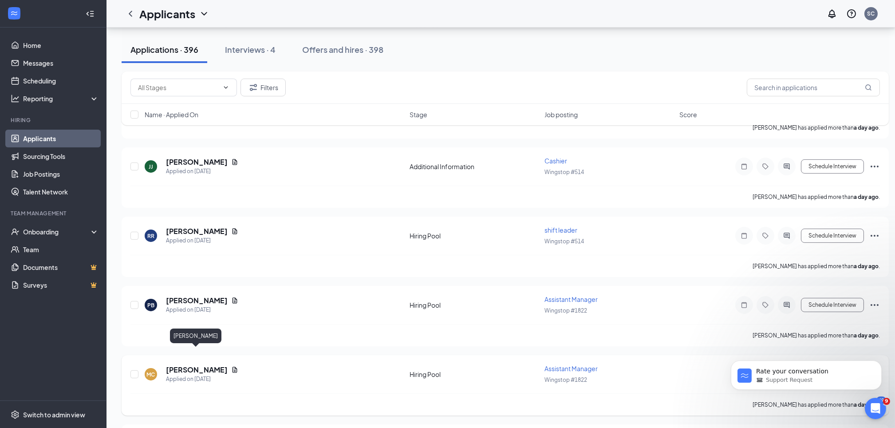
click at [192, 365] on h5 "[PERSON_NAME]" at bounding box center [197, 370] width 62 height 10
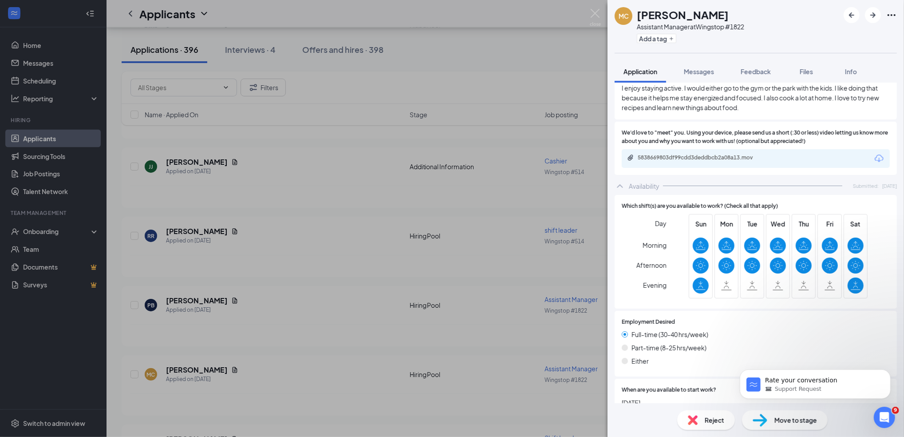
scroll to position [481, 0]
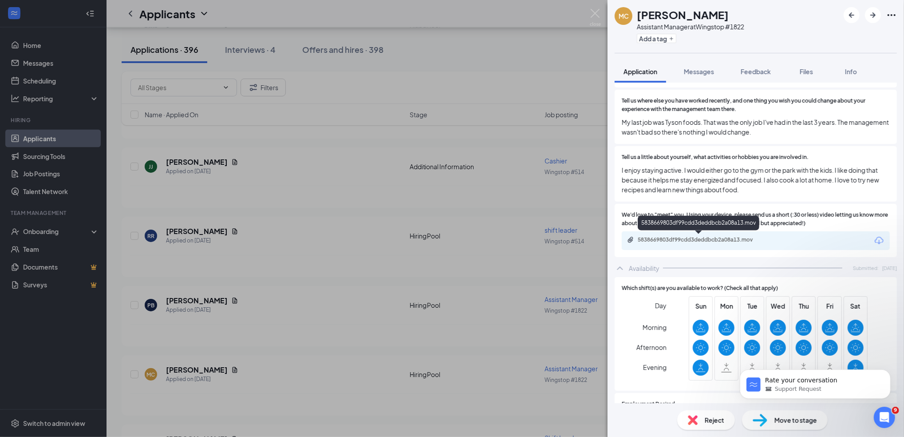
click at [664, 243] on div "5838669803df99cdd3deddbcb2a08a13.mov" at bounding box center [699, 240] width 144 height 8
click at [597, 11] on img at bounding box center [595, 17] width 11 height 17
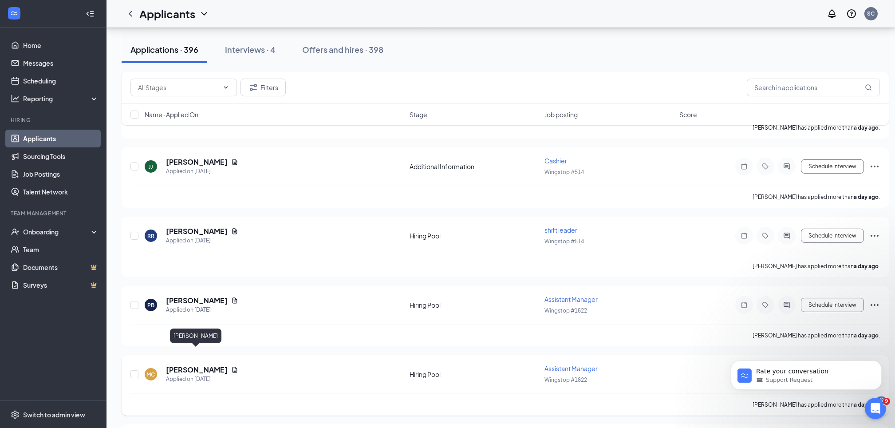
click at [196, 365] on h5 "[PERSON_NAME]" at bounding box center [197, 370] width 62 height 10
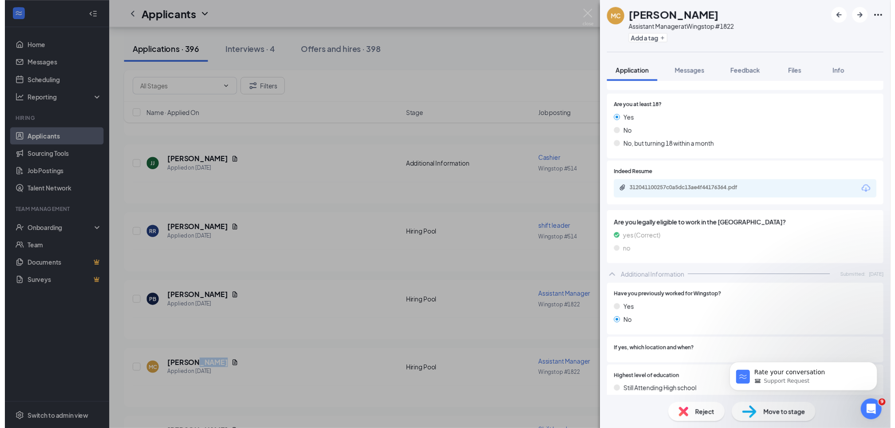
scroll to position [118, 0]
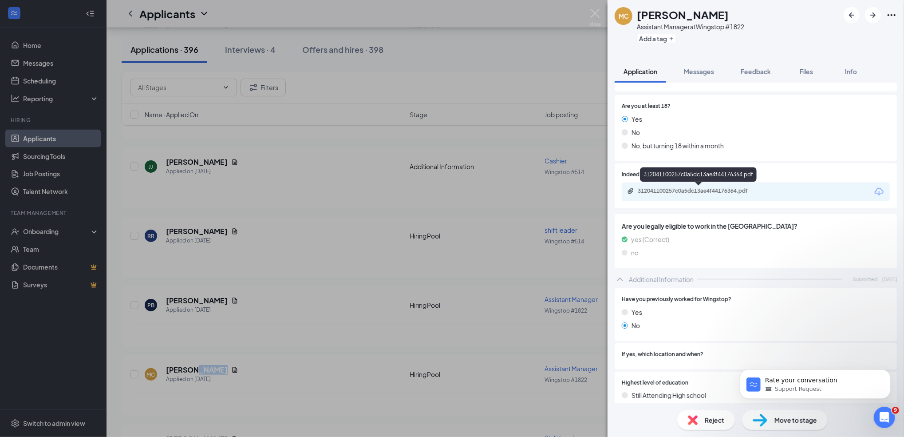
click at [677, 192] on div "312041100257c0a5dc13ae4f44176364.pdf" at bounding box center [700, 190] width 124 height 7
click at [591, 12] on img at bounding box center [595, 17] width 11 height 17
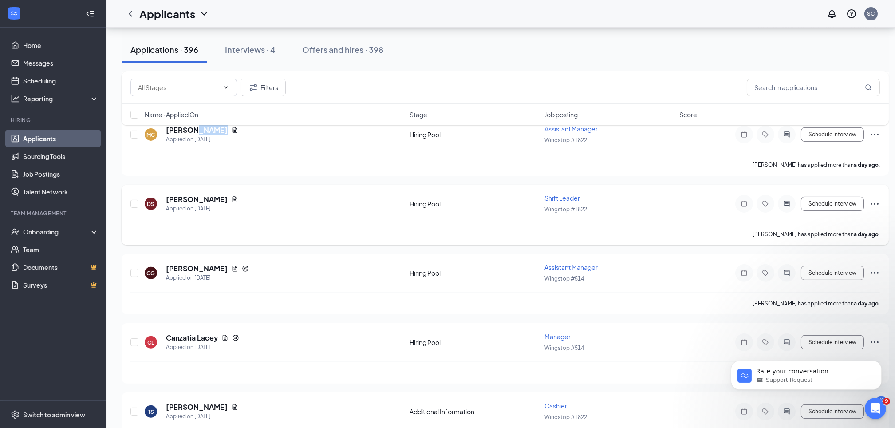
scroll to position [1480, 0]
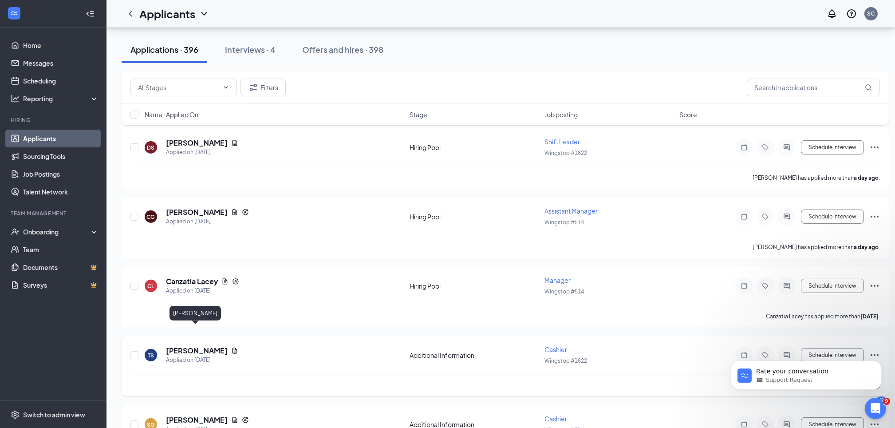
click at [175, 346] on h5 "[PERSON_NAME]" at bounding box center [197, 351] width 62 height 10
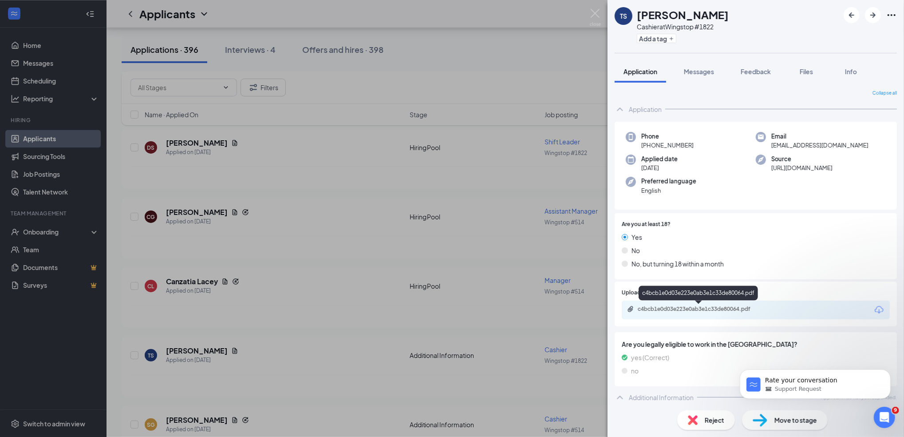
click at [661, 305] on div "c4bcb1e0d03e223e0ab3e1c33de80064.pdf" at bounding box center [700, 308] width 124 height 7
click at [594, 15] on img at bounding box center [595, 17] width 11 height 17
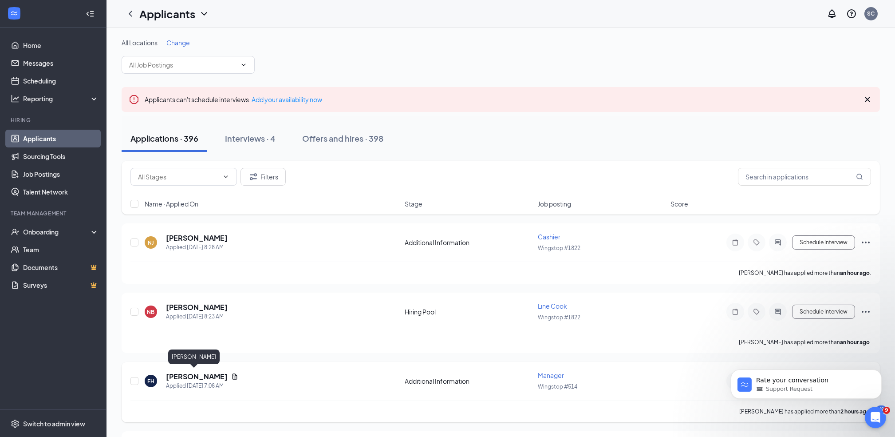
click at [188, 372] on h5 "[PERSON_NAME]" at bounding box center [197, 377] width 62 height 10
click at [188, 372] on div at bounding box center [447, 218] width 895 height 437
click at [190, 378] on h5 "[PERSON_NAME]" at bounding box center [197, 377] width 62 height 10
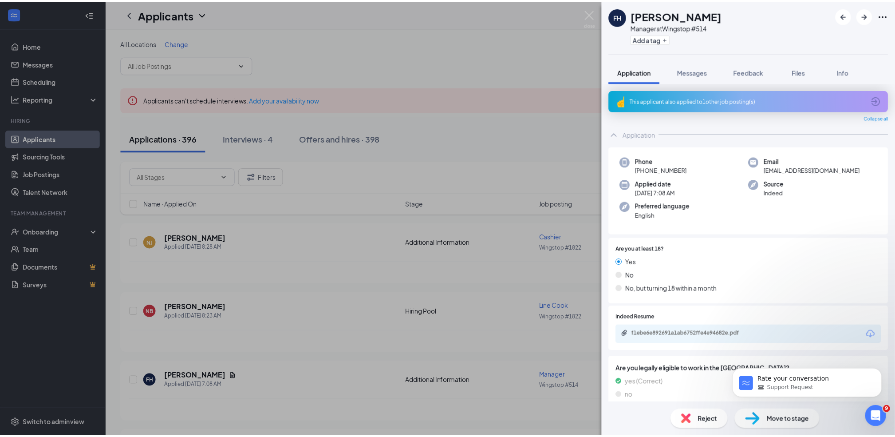
scroll to position [27, 0]
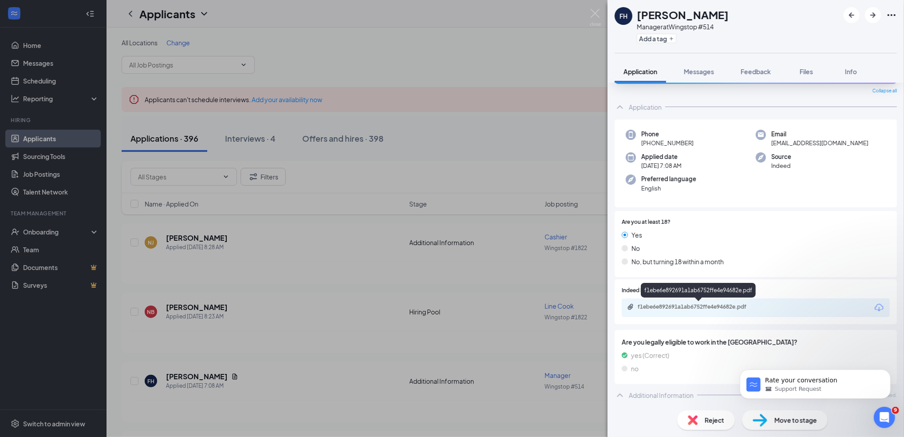
click at [682, 306] on div "f1ebe6e892691a1ab6752ffe4e94682e.pdf" at bounding box center [700, 306] width 124 height 7
click at [594, 14] on img at bounding box center [595, 17] width 11 height 17
